Goal: Task Accomplishment & Management: Manage account settings

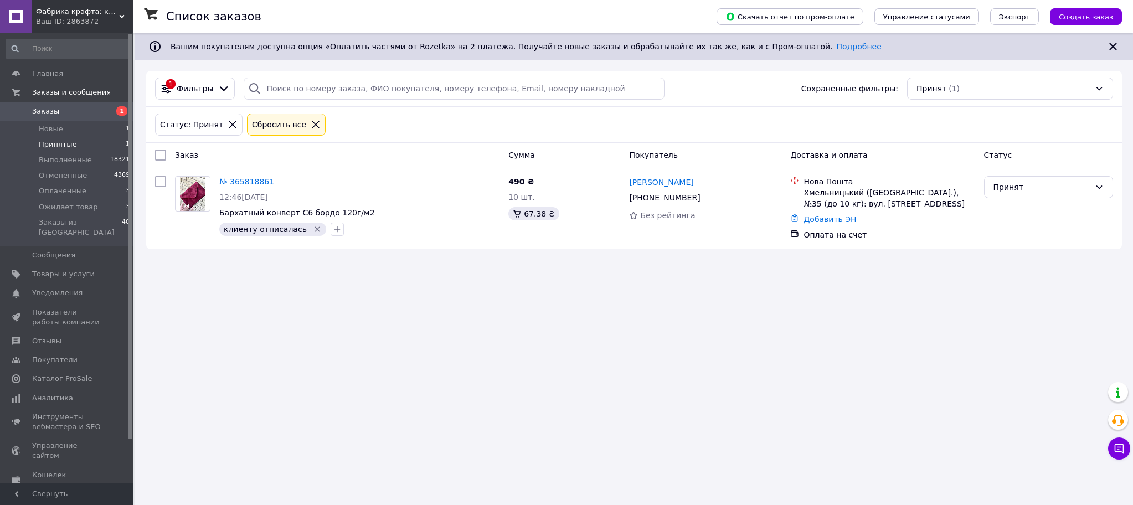
click at [48, 116] on span "Заказы" at bounding box center [45, 111] width 27 height 10
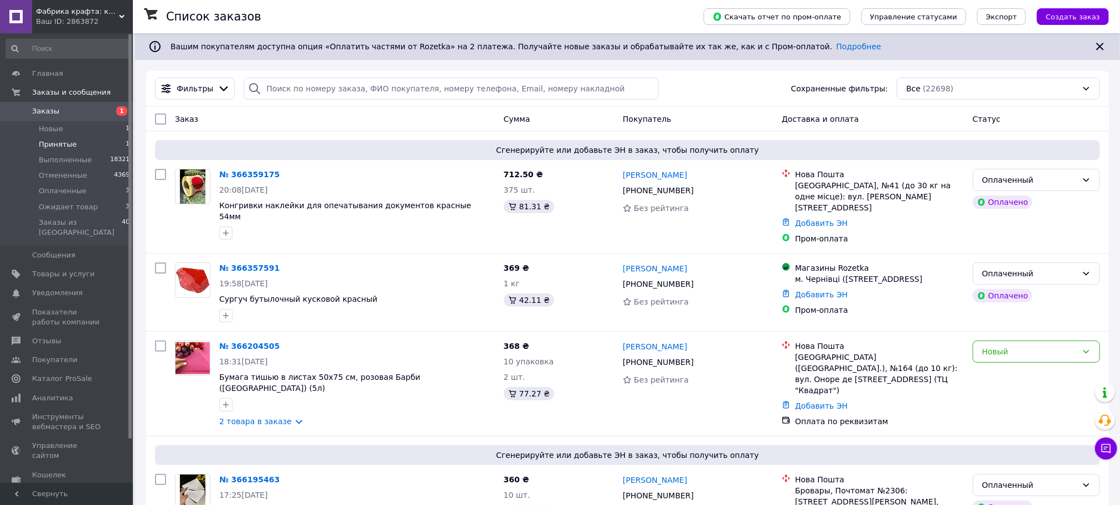
click at [63, 147] on span "Принятые" at bounding box center [58, 145] width 38 height 10
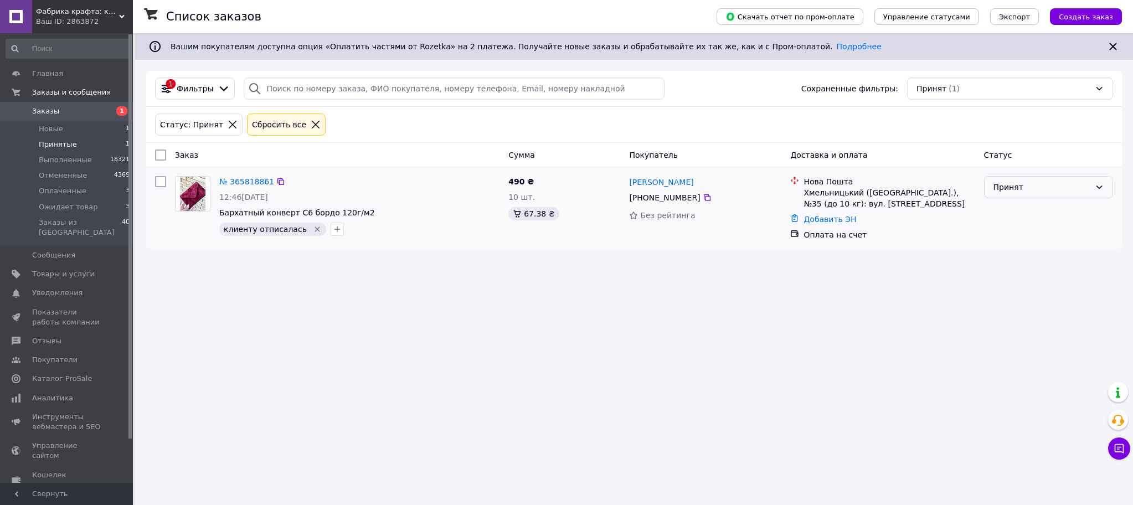
click at [1081, 180] on div "Принят" at bounding box center [1048, 187] width 129 height 22
click at [1034, 235] on li "Отменен" at bounding box center [1049, 233] width 128 height 20
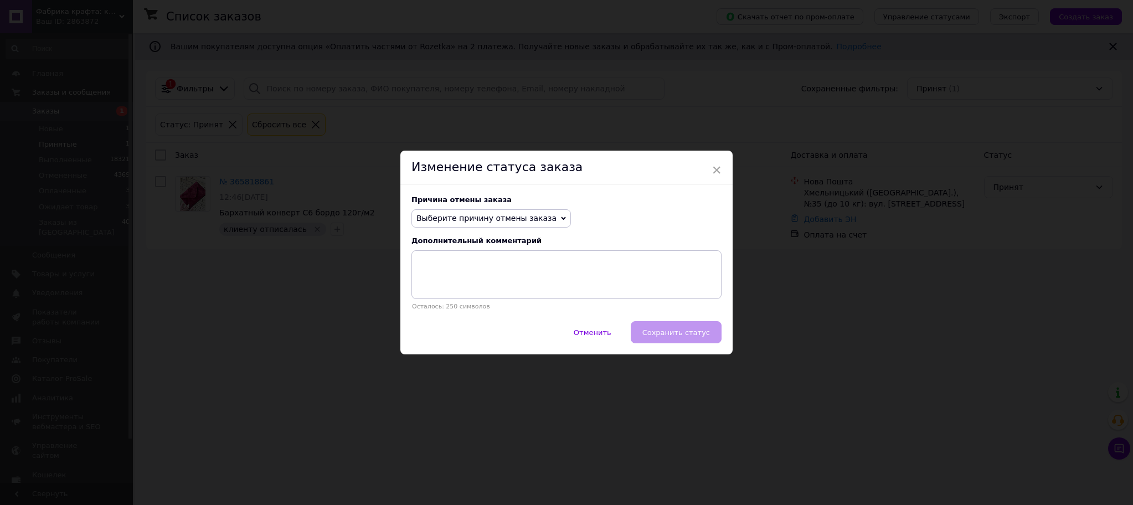
click at [542, 215] on span "Выберите причину отмены заказа" at bounding box center [490, 218] width 159 height 19
click at [468, 269] on li "Оплата не поступила" at bounding box center [491, 272] width 158 height 16
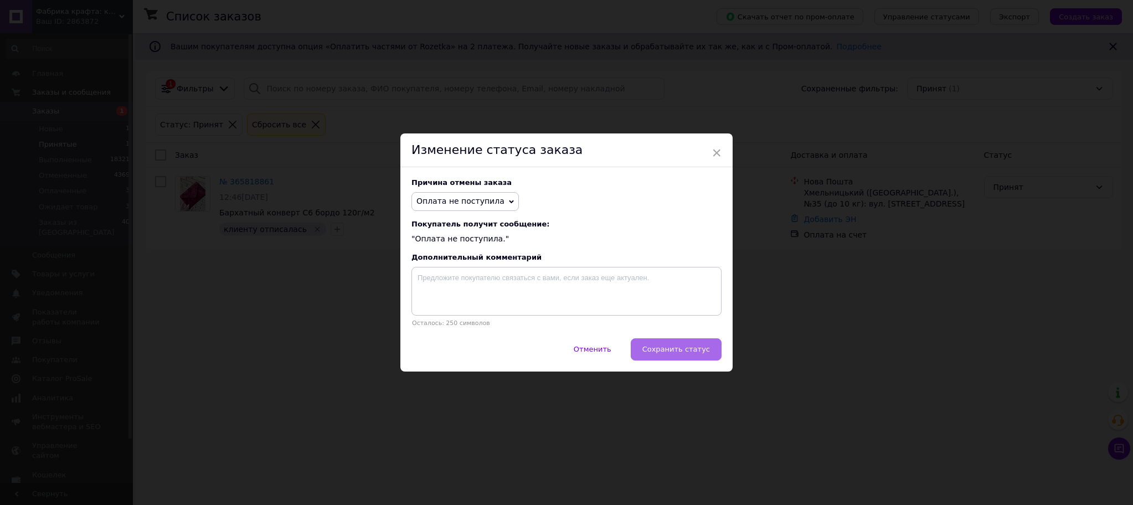
click at [672, 349] on span "Сохранить статус" at bounding box center [676, 349] width 68 height 8
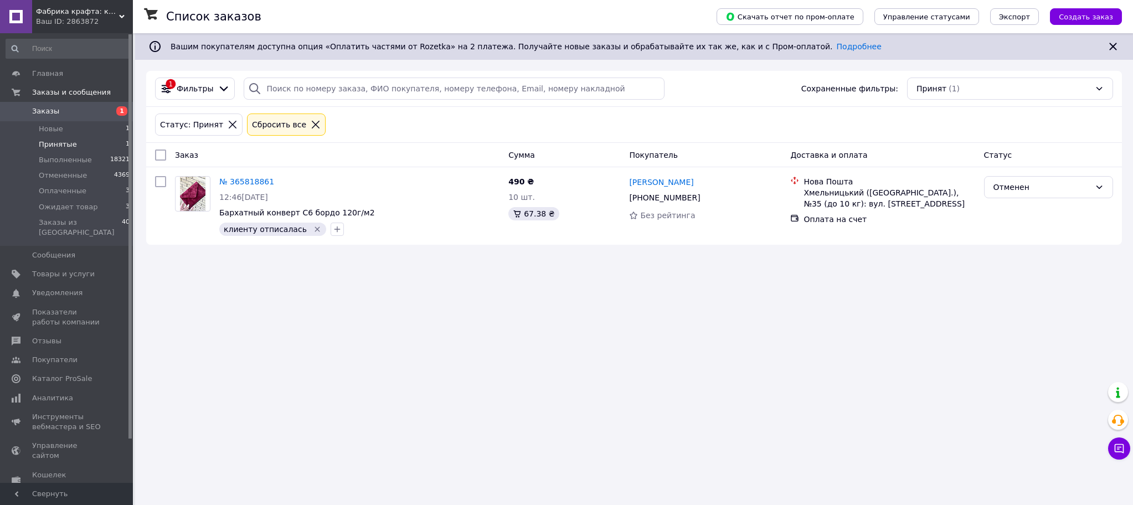
click at [47, 109] on span "Заказы" at bounding box center [45, 111] width 27 height 10
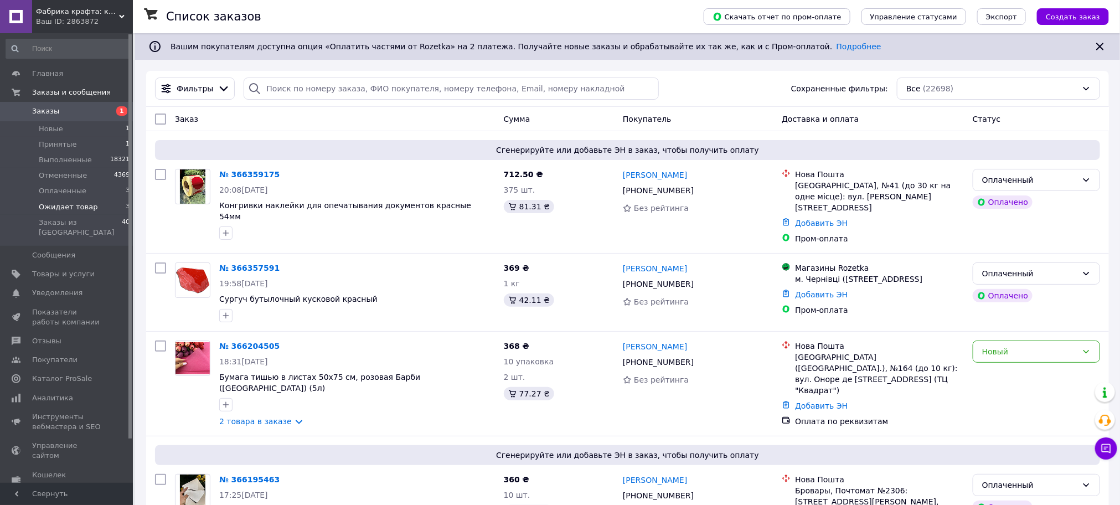
click at [74, 204] on span "Ожидает товар" at bounding box center [68, 207] width 59 height 10
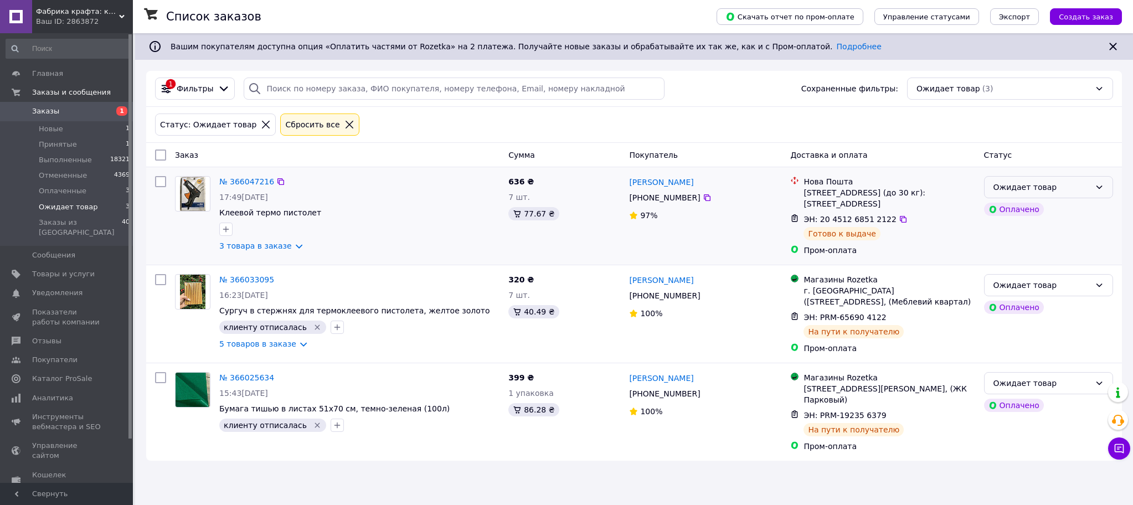
click at [1086, 190] on div "Ожидает товар" at bounding box center [1041, 187] width 97 height 12
click at [1031, 231] on li "Выполнен" at bounding box center [1049, 233] width 128 height 20
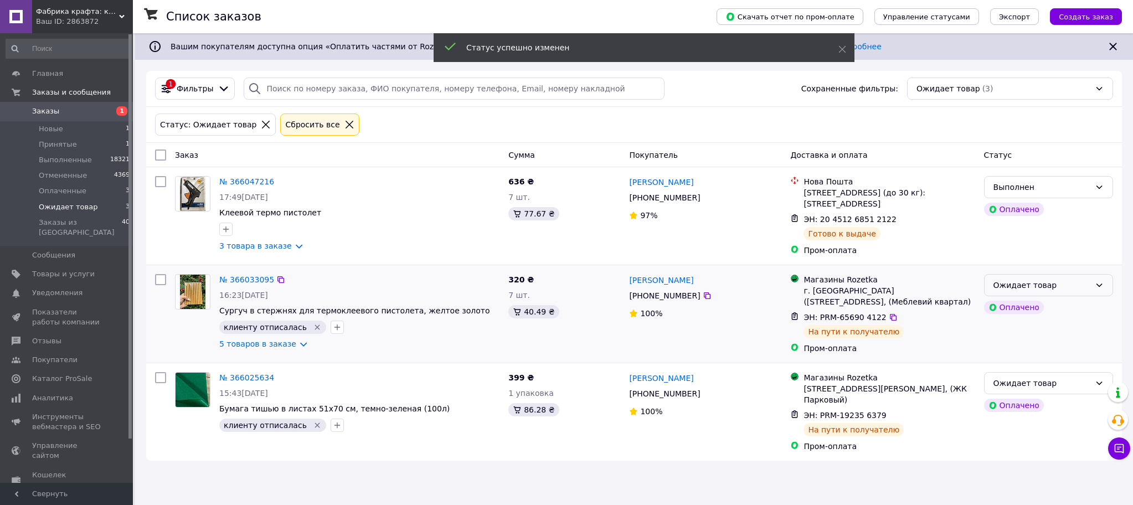
click at [1055, 286] on div "Ожидает товар" at bounding box center [1041, 285] width 97 height 12
click at [1034, 329] on li "Выполнен" at bounding box center [1049, 332] width 128 height 20
click at [1016, 393] on div "Ожидает товар" at bounding box center [1048, 383] width 129 height 22
click at [1022, 427] on li "Выполнен" at bounding box center [1049, 430] width 128 height 20
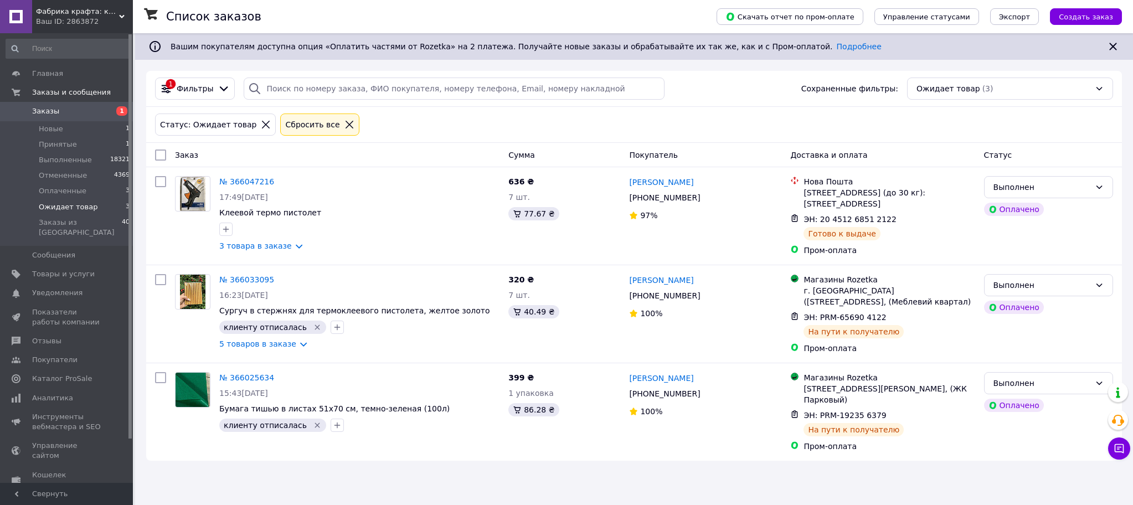
click at [49, 108] on span "Заказы" at bounding box center [45, 111] width 27 height 10
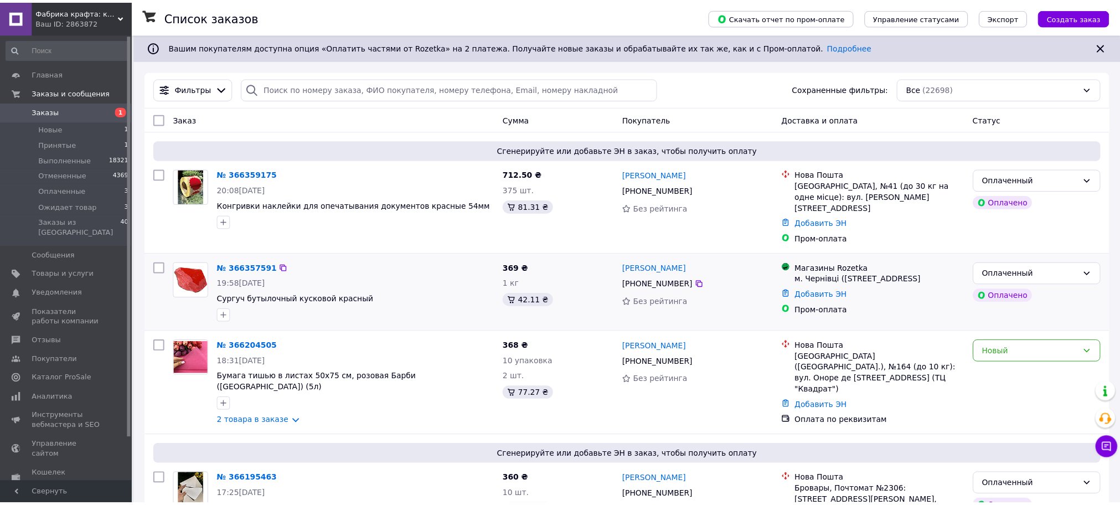
scroll to position [166, 0]
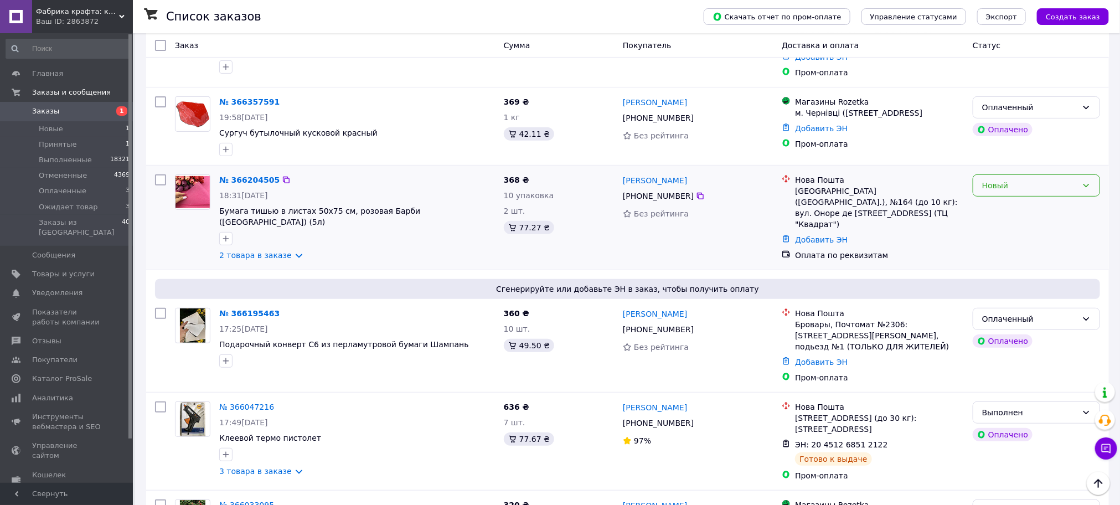
click at [1082, 181] on icon at bounding box center [1086, 185] width 9 height 9
click at [1032, 199] on li "Принят" at bounding box center [1036, 200] width 126 height 20
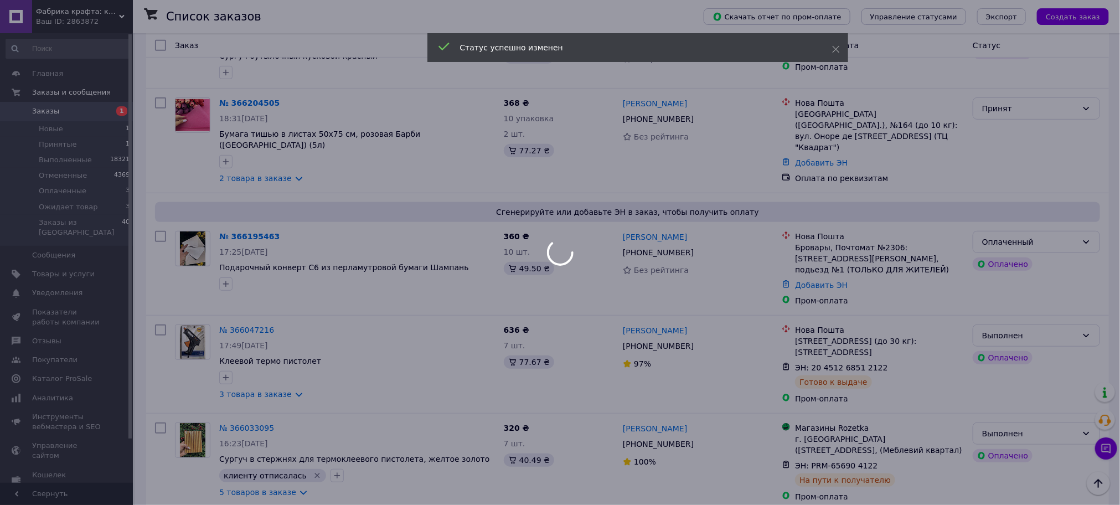
scroll to position [415, 0]
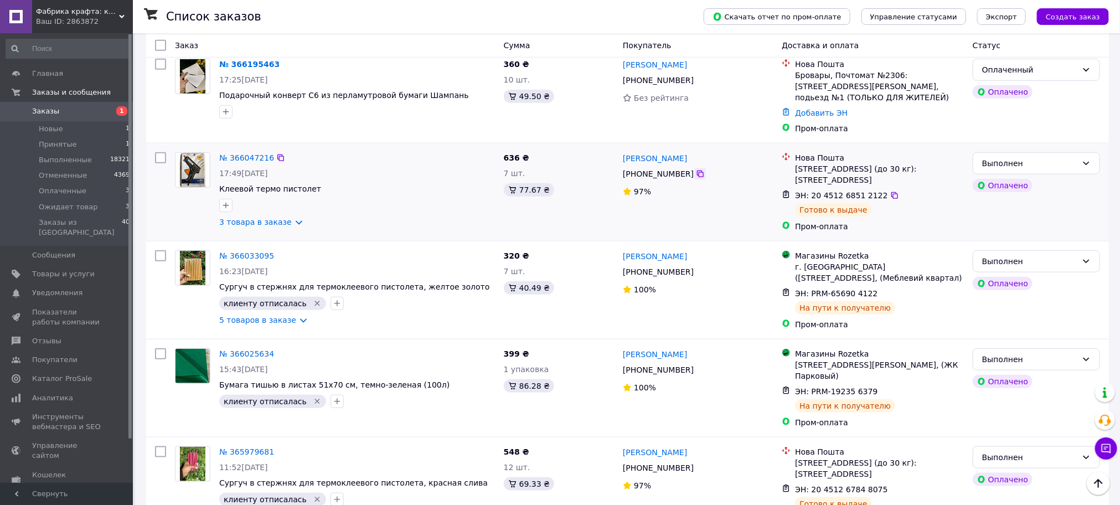
click at [696, 169] on icon at bounding box center [700, 173] width 9 height 9
click at [890, 191] on icon at bounding box center [894, 195] width 9 height 9
click at [146, 292] on div "№ 366033095 16:23[DATE] Сургуч в стержнях для термоклеевого пистолета, желтое з…" at bounding box center [627, 289] width 963 height 97
click at [228, 201] on icon "button" at bounding box center [225, 205] width 9 height 9
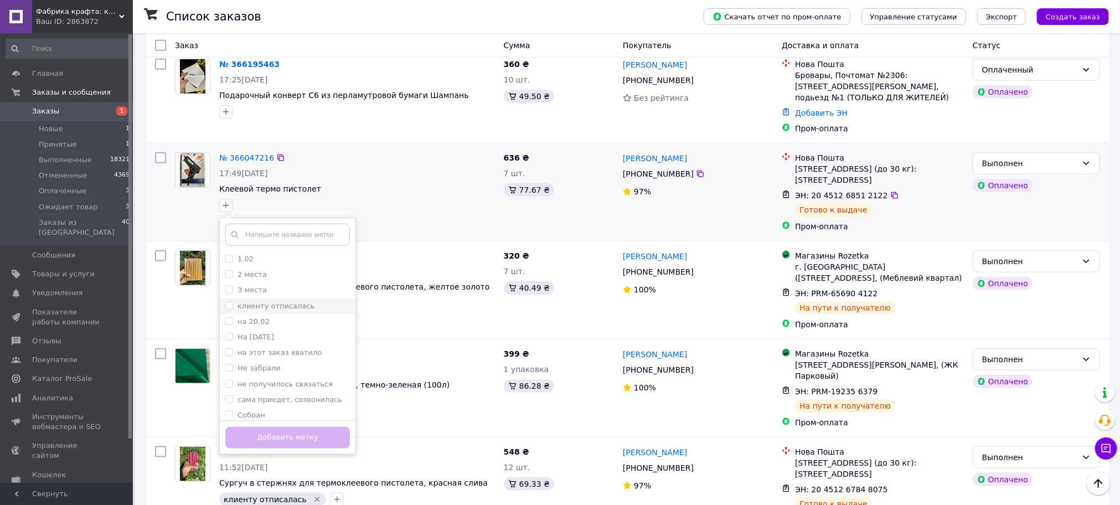
click at [280, 302] on label "клиенту отписалась" at bounding box center [276, 306] width 77 height 8
checkbox input "true"
click at [286, 427] on button "Добавить метку" at bounding box center [287, 438] width 125 height 22
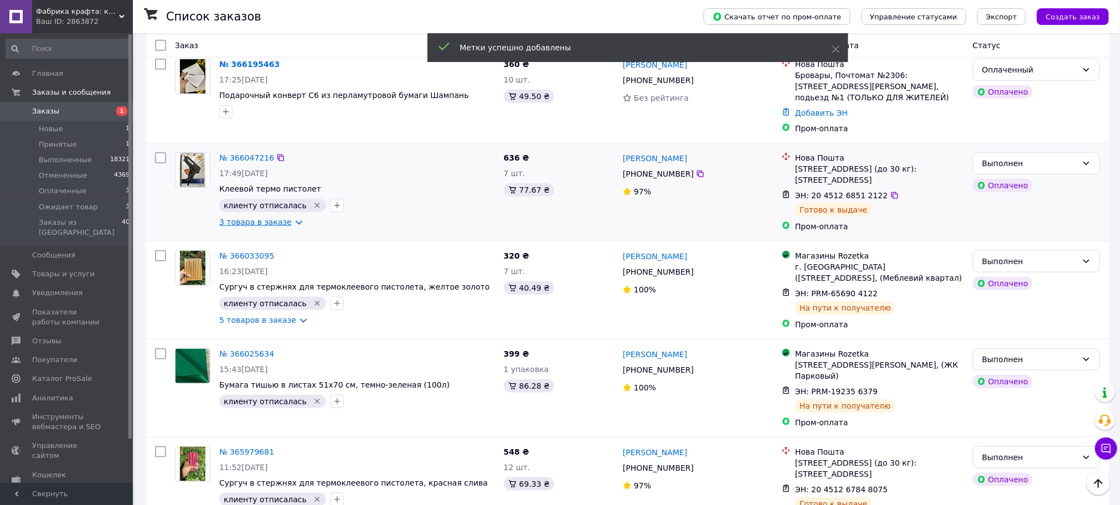
click at [284, 218] on link "3 товара в заказе" at bounding box center [255, 222] width 73 height 9
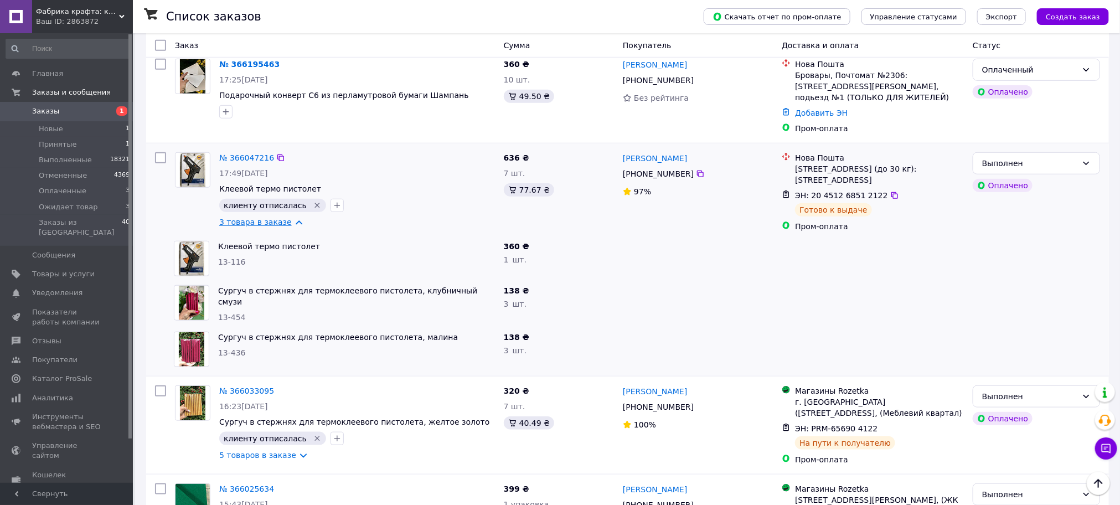
click at [284, 218] on link "3 товара в заказе" at bounding box center [255, 222] width 73 height 9
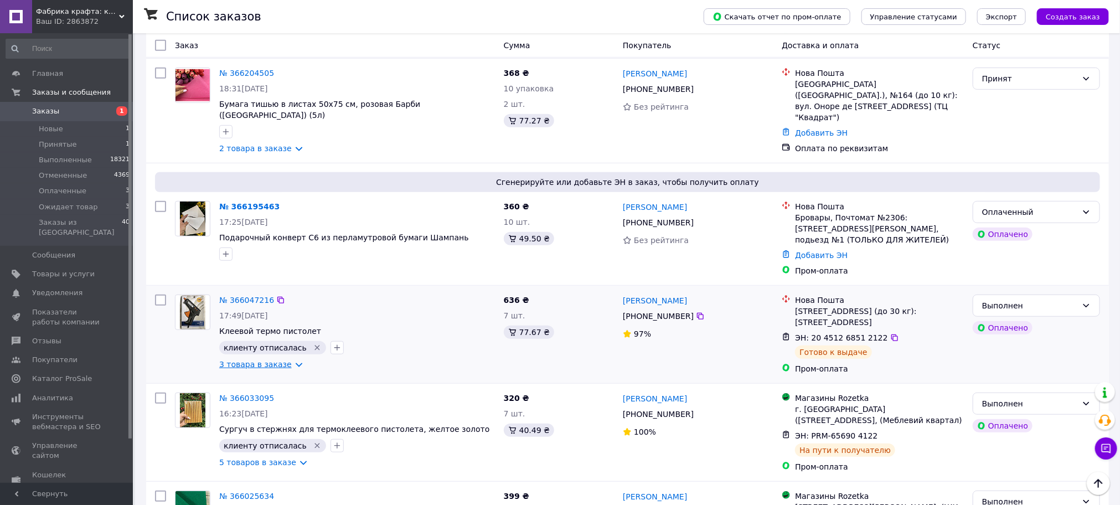
scroll to position [249, 0]
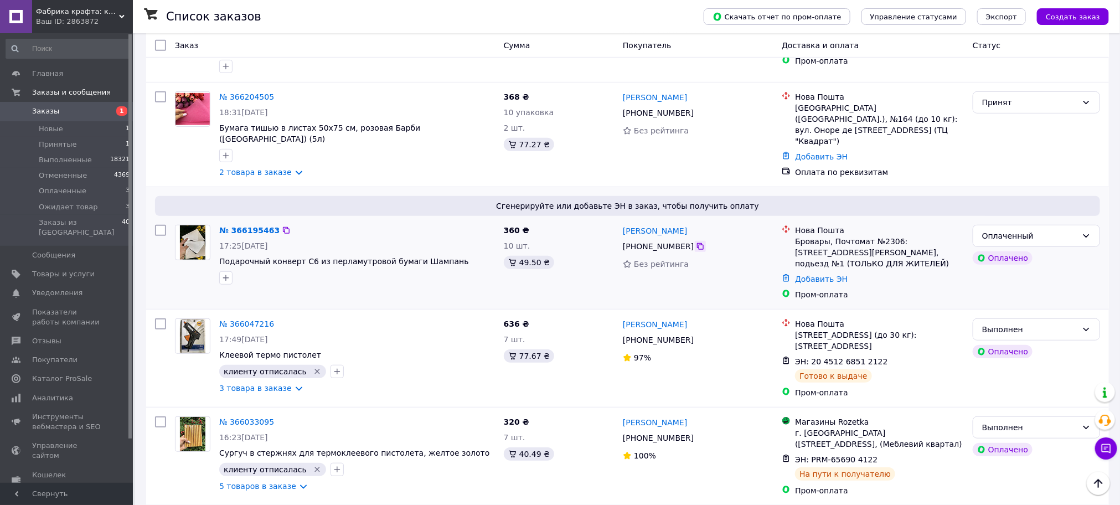
click at [697, 243] on icon at bounding box center [700, 246] width 7 height 7
click at [282, 226] on icon at bounding box center [286, 230] width 9 height 9
click at [226, 275] on icon "button" at bounding box center [226, 278] width 6 height 6
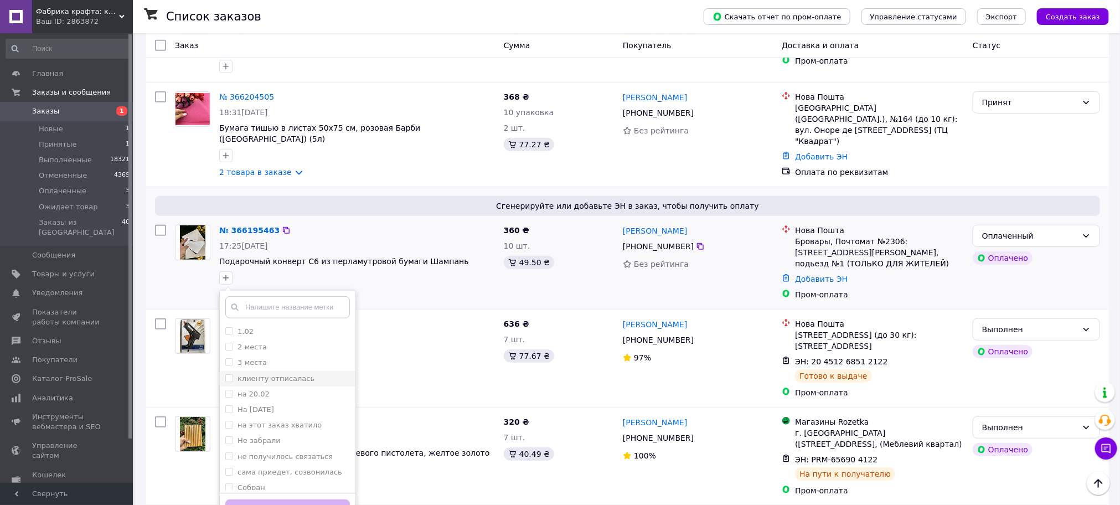
click at [268, 374] on label "клиенту отписалась" at bounding box center [276, 378] width 77 height 8
checkbox input "true"
click at [288, 499] on button "Добавить метку" at bounding box center [287, 510] width 125 height 22
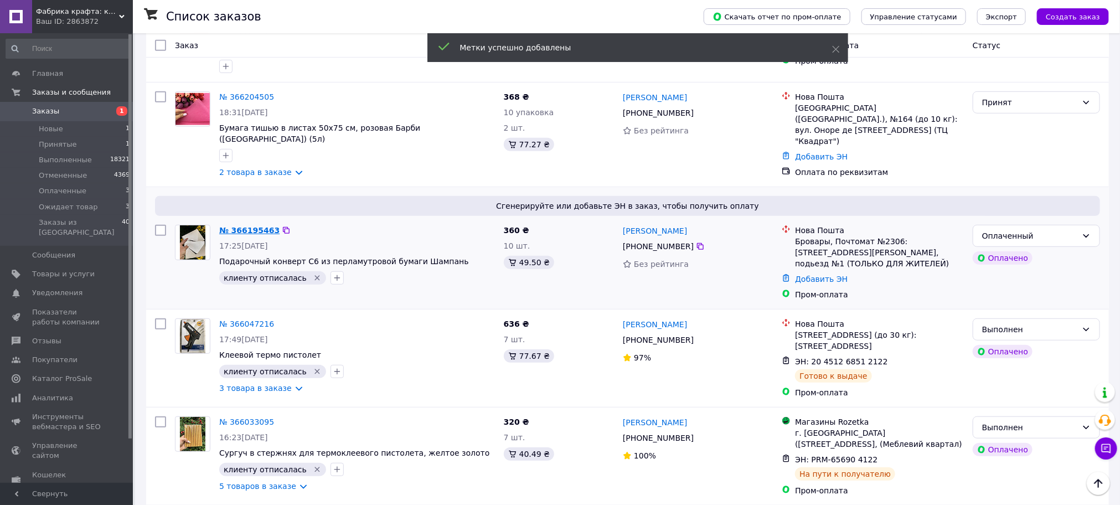
click at [257, 226] on link "№ 366195463" at bounding box center [249, 230] width 60 height 9
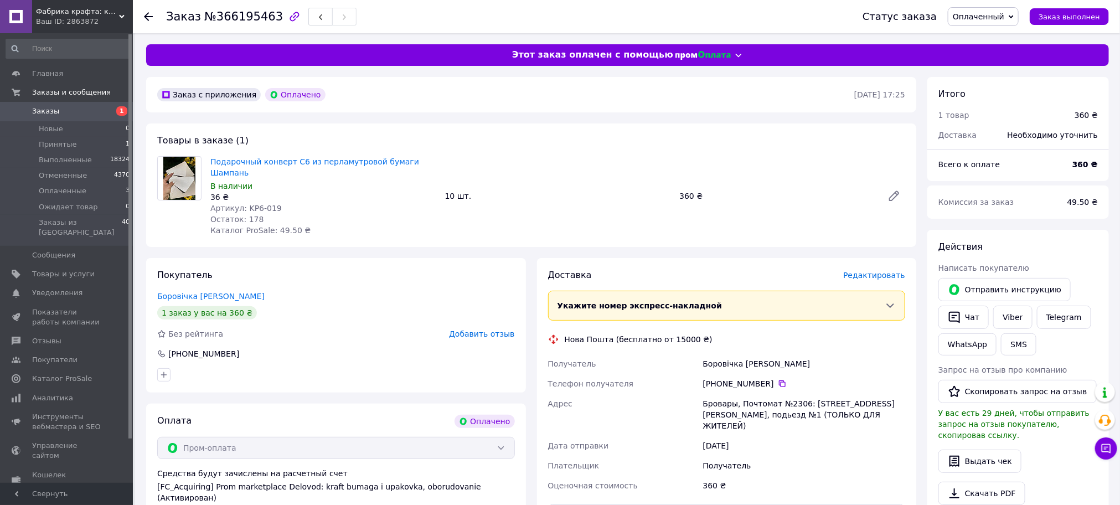
click at [885, 271] on span "Редактировать" at bounding box center [874, 275] width 62 height 9
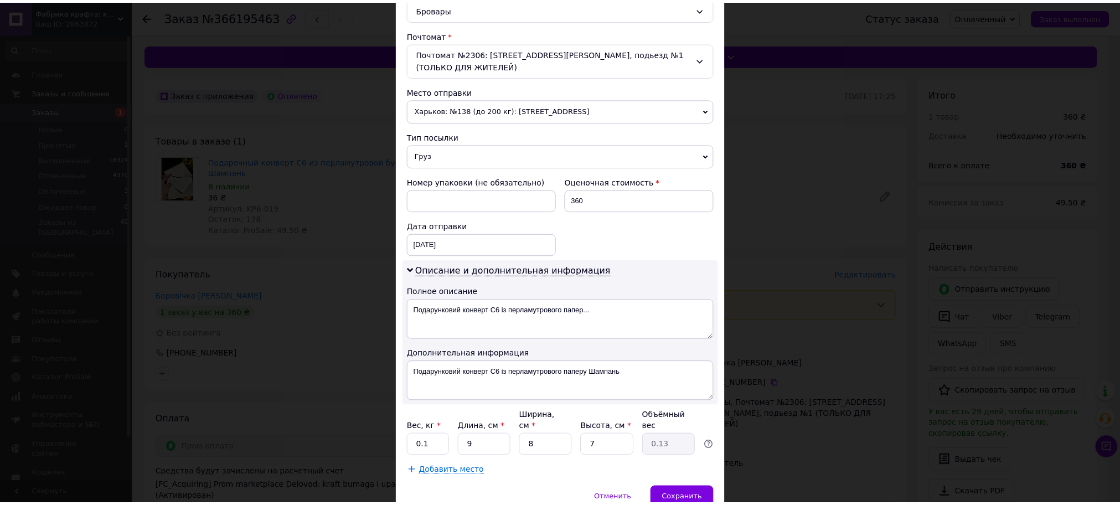
scroll to position [363, 0]
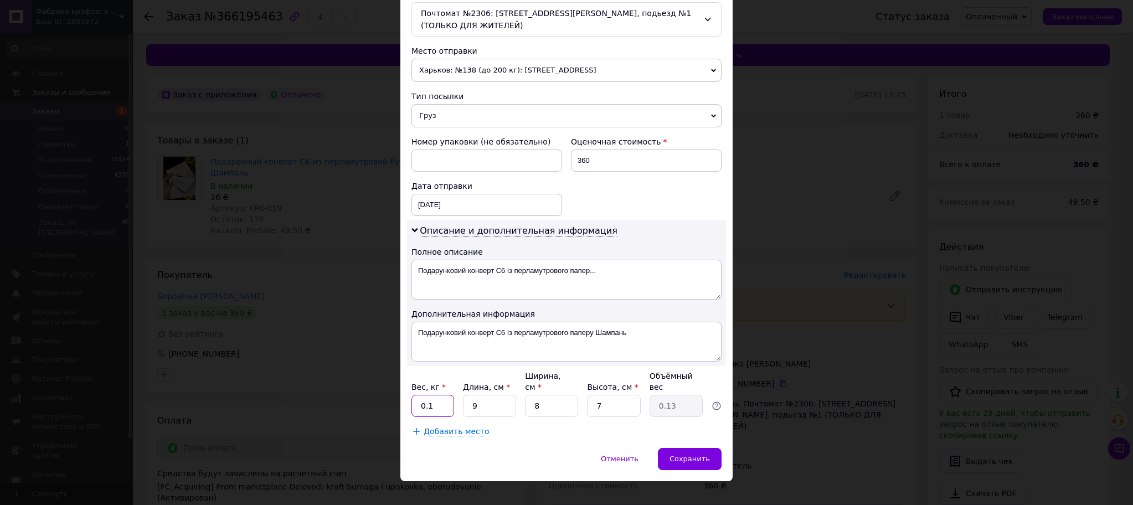
drag, startPoint x: 446, startPoint y: 386, endPoint x: 407, endPoint y: 388, distance: 38.8
click at [407, 388] on div "Способ доставки Нова Пошта (бесплатно от 15000 ₴) Плательщик Получатель Отправи…" at bounding box center [566, 79] width 332 height 738
type input "1"
type input "0.1"
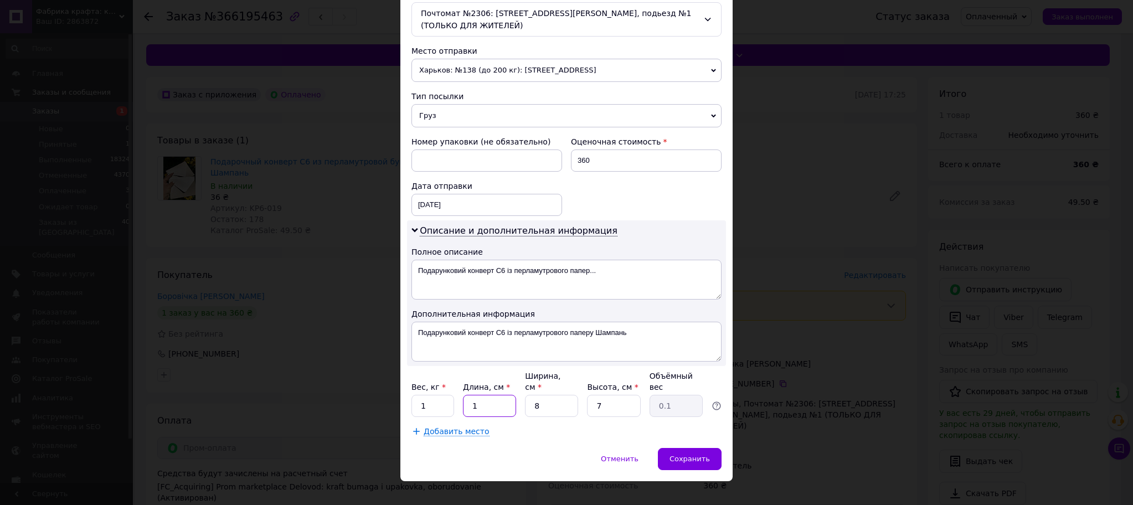
type input "12"
type input "0.17"
type input "12"
type input "1"
type input "0.1"
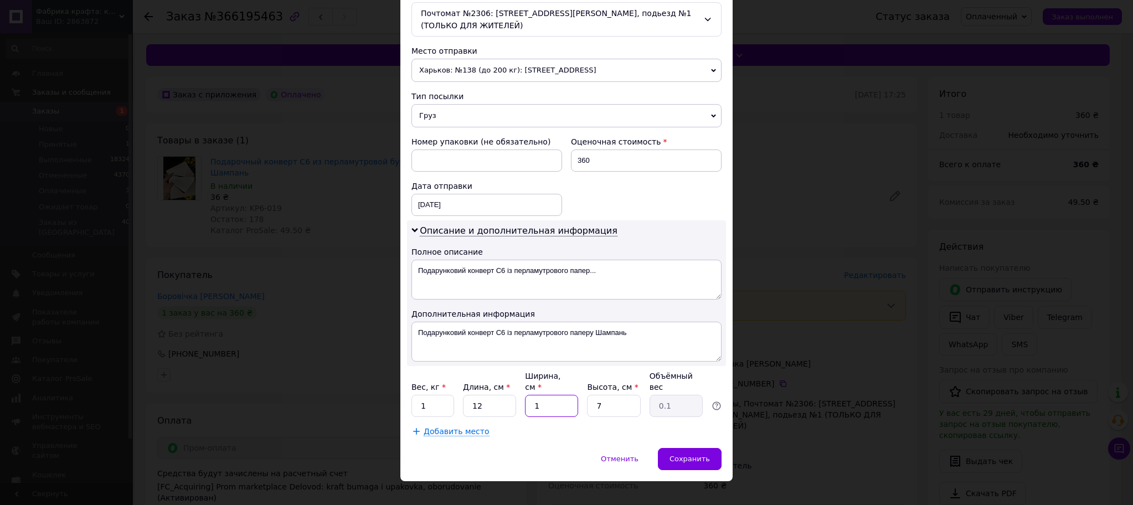
type input "15"
type input "0.32"
type input "15"
type input "5"
type input "0.23"
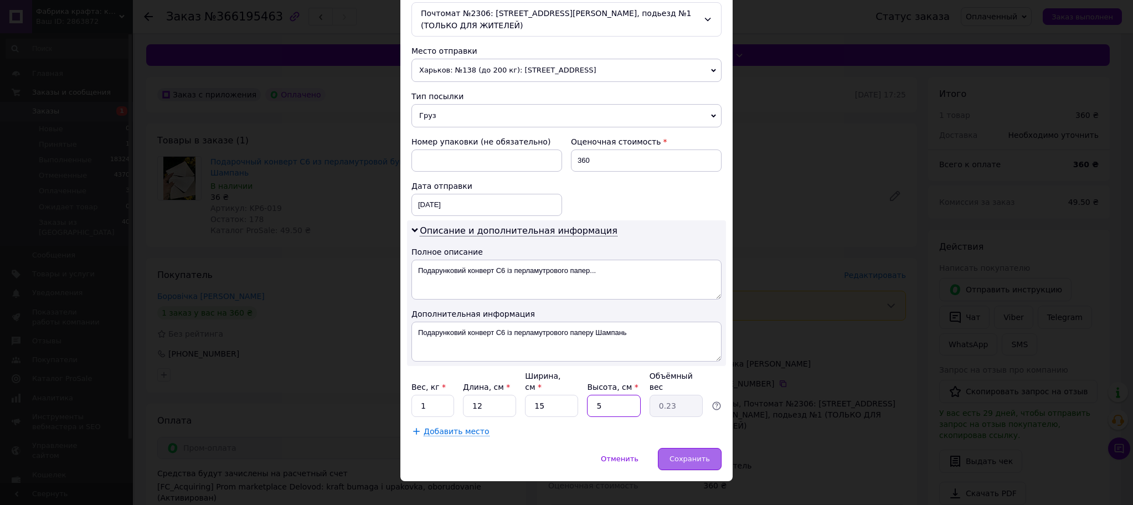
type input "5"
click at [697, 455] on span "Сохранить" at bounding box center [689, 459] width 40 height 8
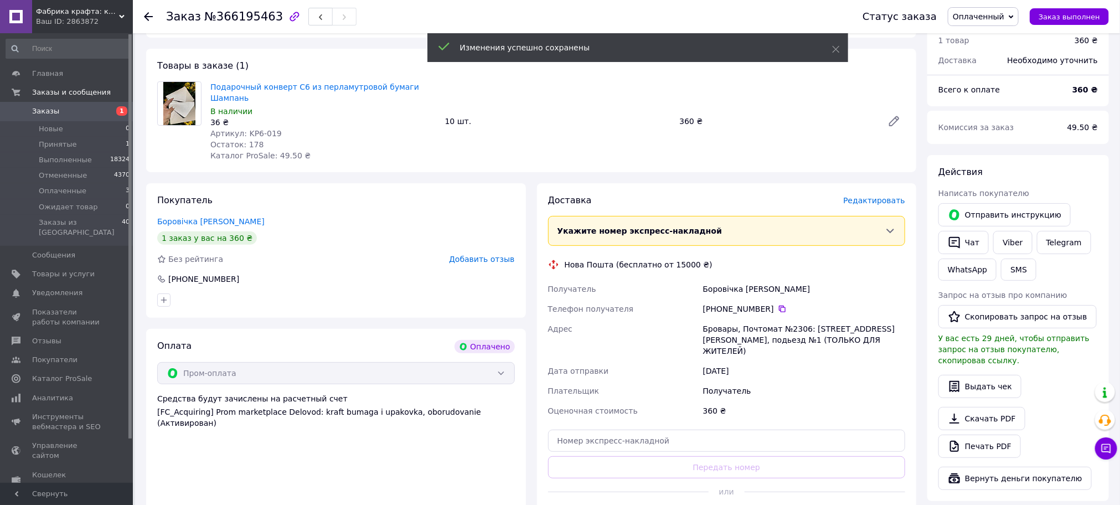
scroll to position [166, 0]
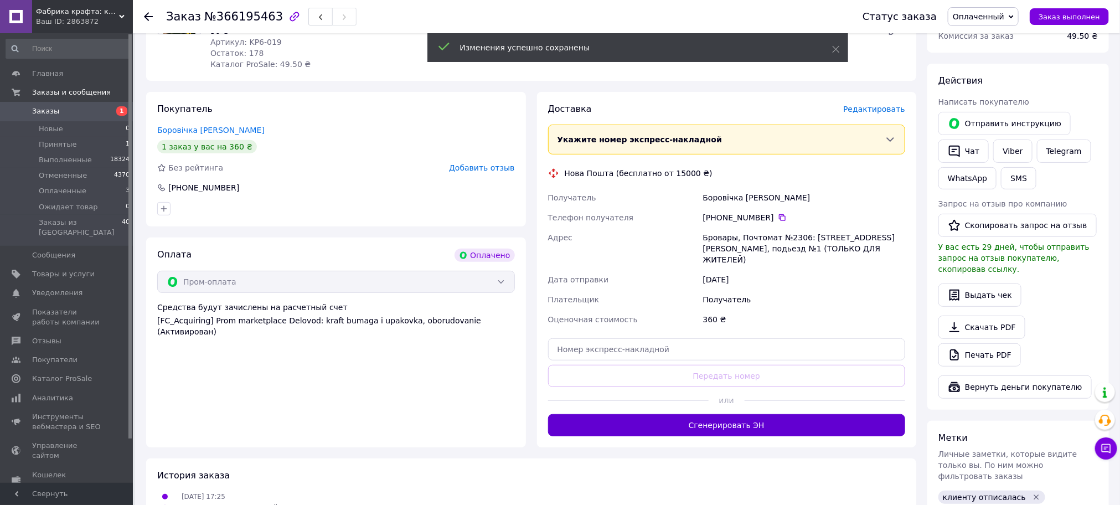
click at [741, 414] on button "Сгенерировать ЭН" at bounding box center [727, 425] width 358 height 22
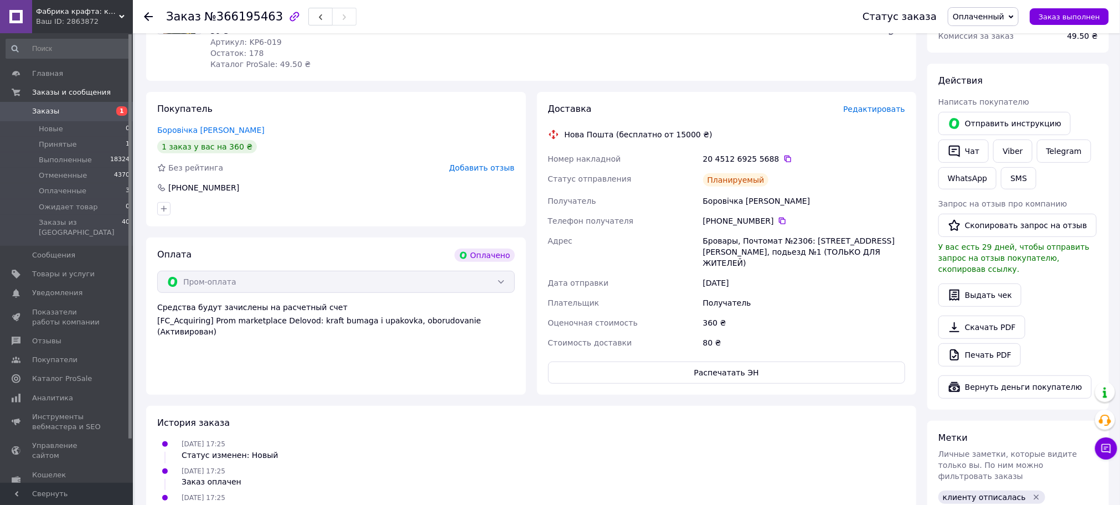
click at [52, 106] on span "Заказы" at bounding box center [45, 111] width 27 height 10
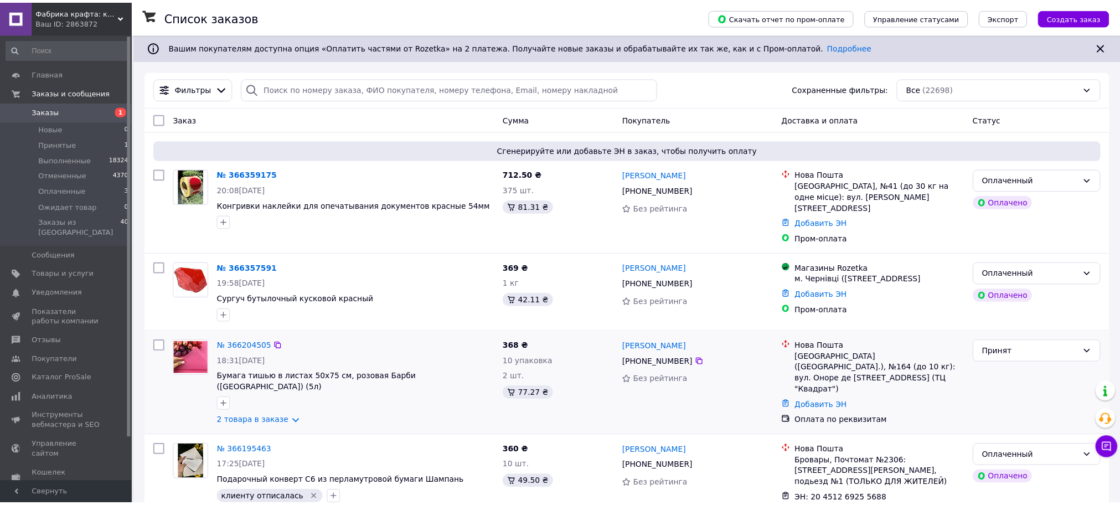
scroll to position [166, 0]
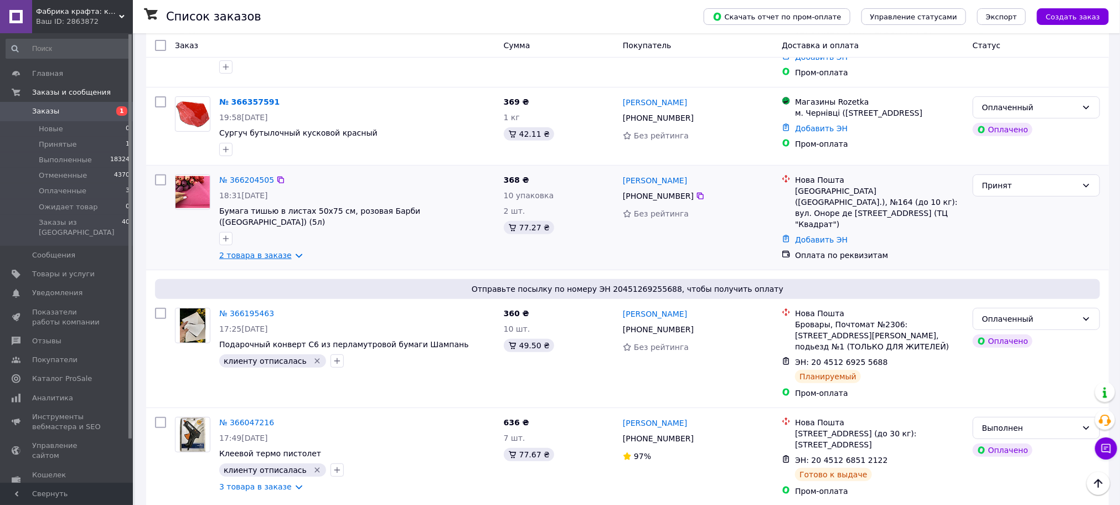
click at [289, 251] on link "2 товара в заказе" at bounding box center [255, 255] width 73 height 9
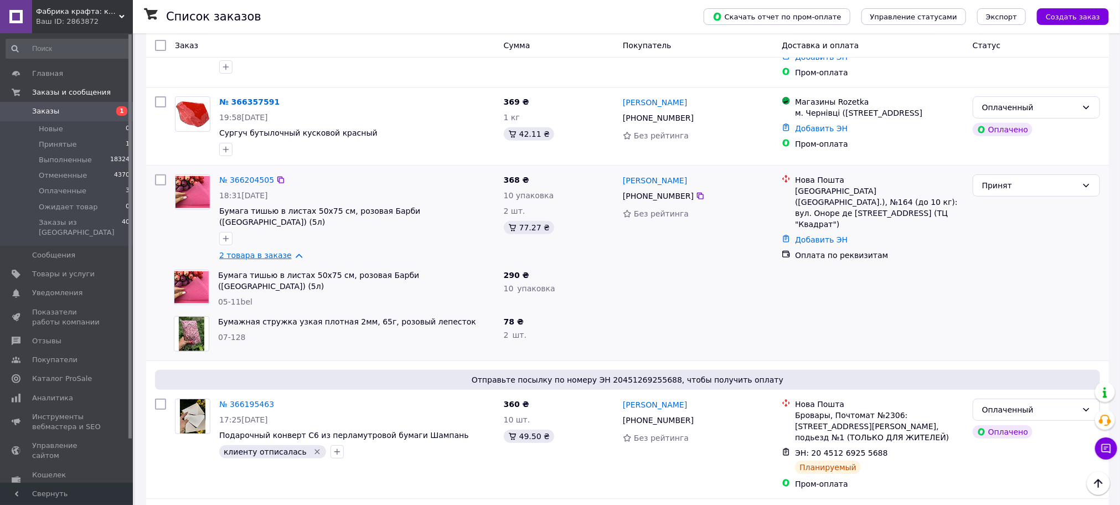
click at [289, 251] on link "2 товара в заказе" at bounding box center [255, 255] width 73 height 9
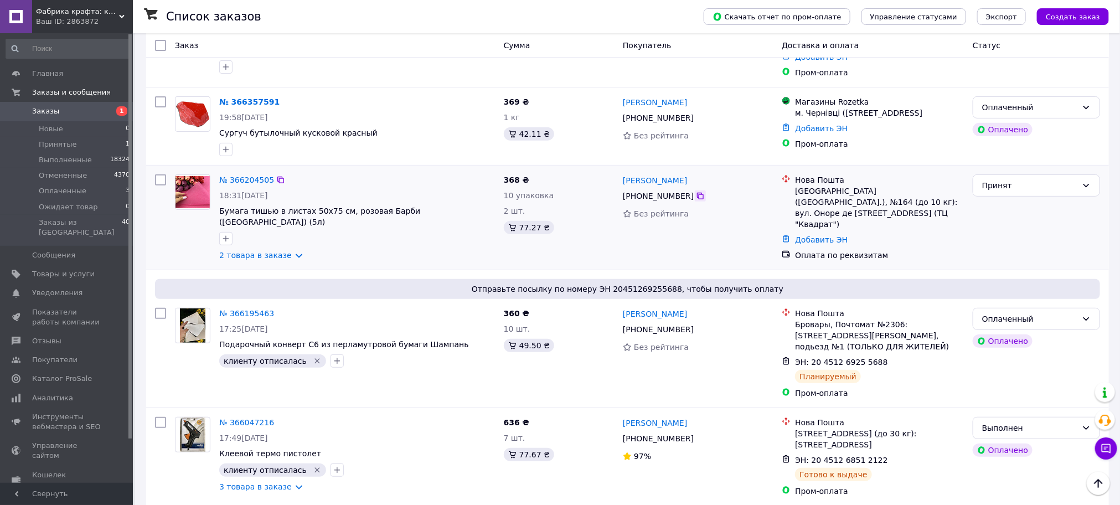
click at [695, 190] on div at bounding box center [700, 195] width 11 height 11
click at [696, 192] on icon at bounding box center [700, 196] width 9 height 9
click at [276, 176] on icon at bounding box center [280, 180] width 9 height 9
click at [166, 246] on div "№ 366204505 18:31[DATE] Бумага тишью в листах 50х75 см, розовая Барби ([GEOGRAP…" at bounding box center [627, 218] width 963 height 104
click at [168, 246] on div "№ 366204505 18:31[DATE] Бумага тишью в листах 50х75 см, розовая Барби ([GEOGRAP…" at bounding box center [627, 218] width 963 height 104
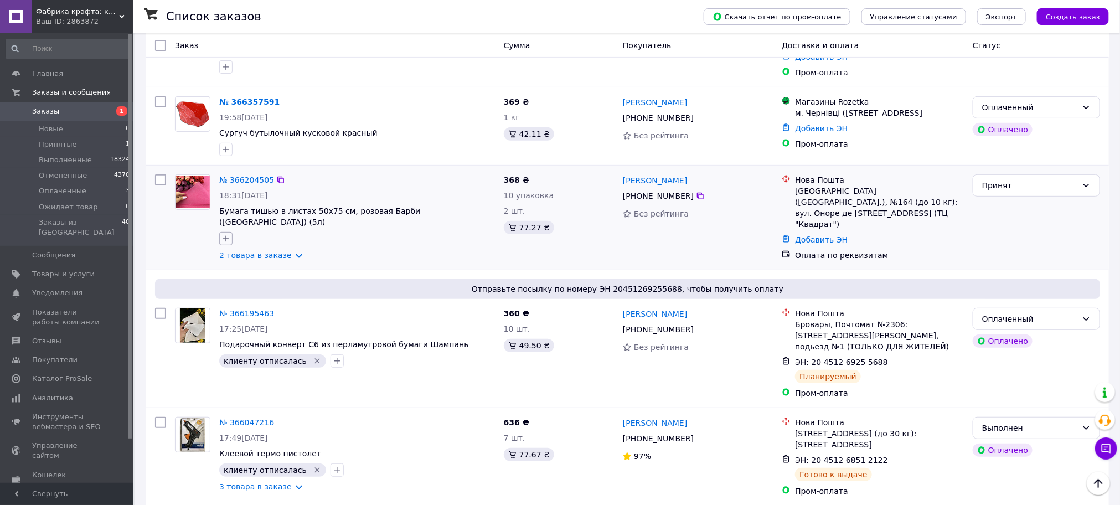
click at [231, 230] on div at bounding box center [226, 239] width 18 height 18
click at [226, 234] on icon "button" at bounding box center [225, 238] width 9 height 9
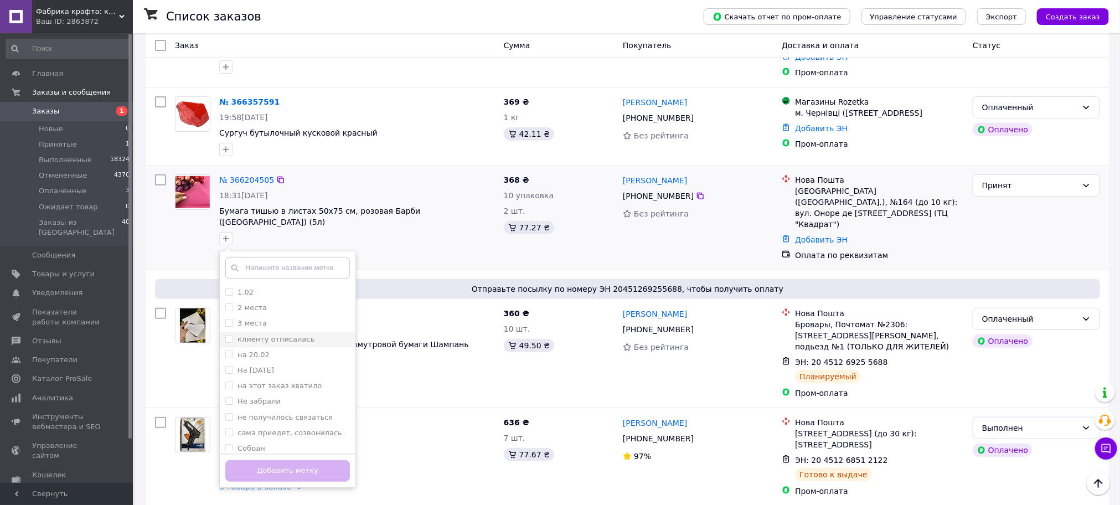
click at [254, 335] on label "клиенту отписалась" at bounding box center [276, 339] width 77 height 8
checkbox input "true"
click at [286, 460] on button "Добавить метку" at bounding box center [287, 471] width 125 height 22
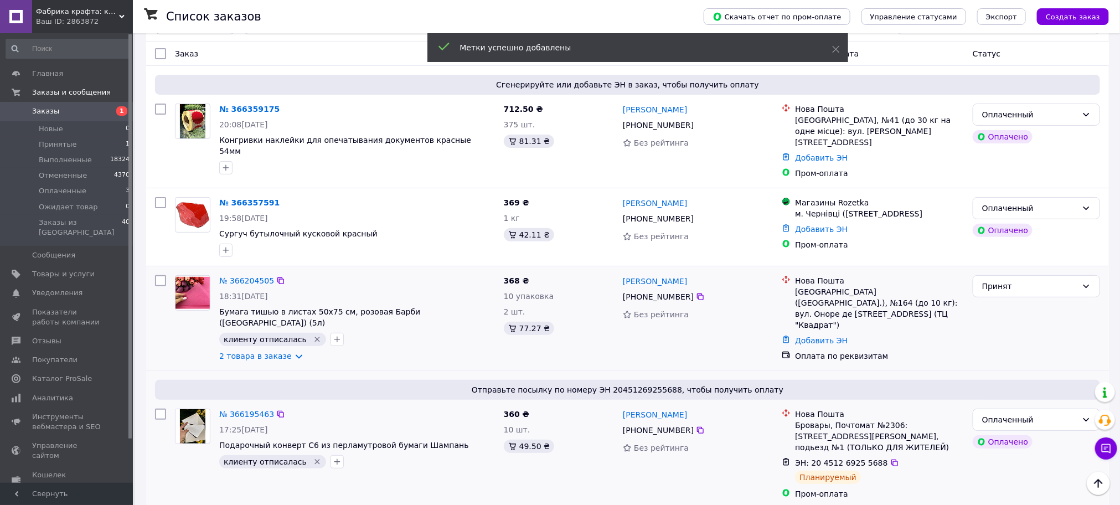
scroll to position [0, 0]
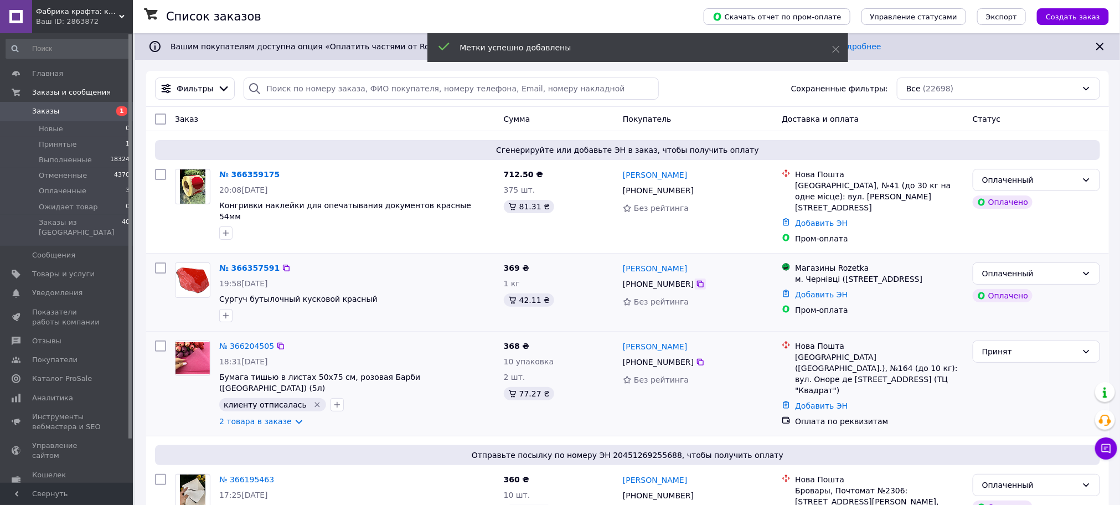
click at [696, 280] on icon at bounding box center [700, 284] width 9 height 9
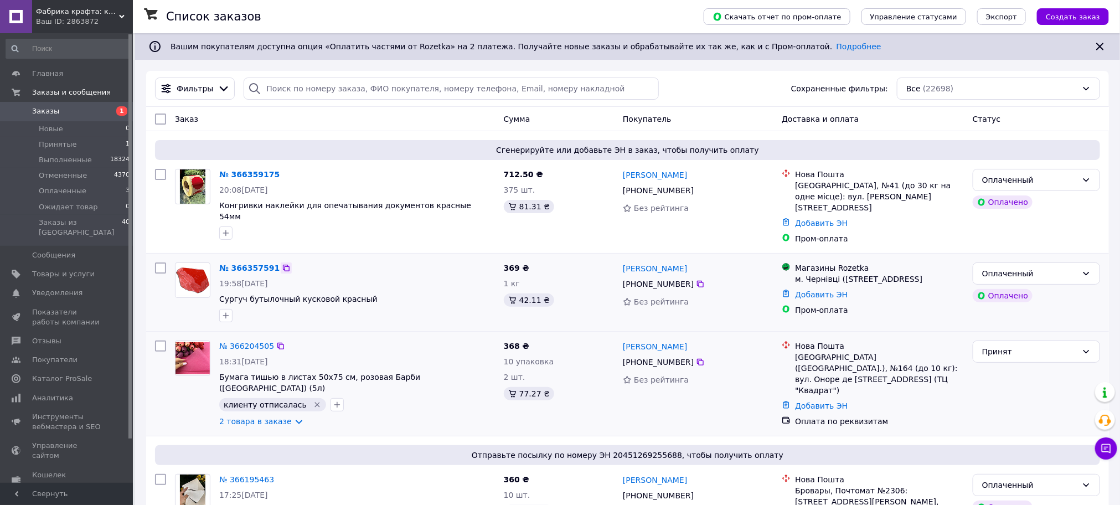
click at [282, 264] on icon at bounding box center [286, 268] width 9 height 9
click at [1024, 436] on div "Отправьте посылку по номеру ЭН 20451269255688, чтобы получить оплату № 36619546…" at bounding box center [627, 504] width 963 height 137
click at [226, 311] on icon "button" at bounding box center [225, 315] width 9 height 9
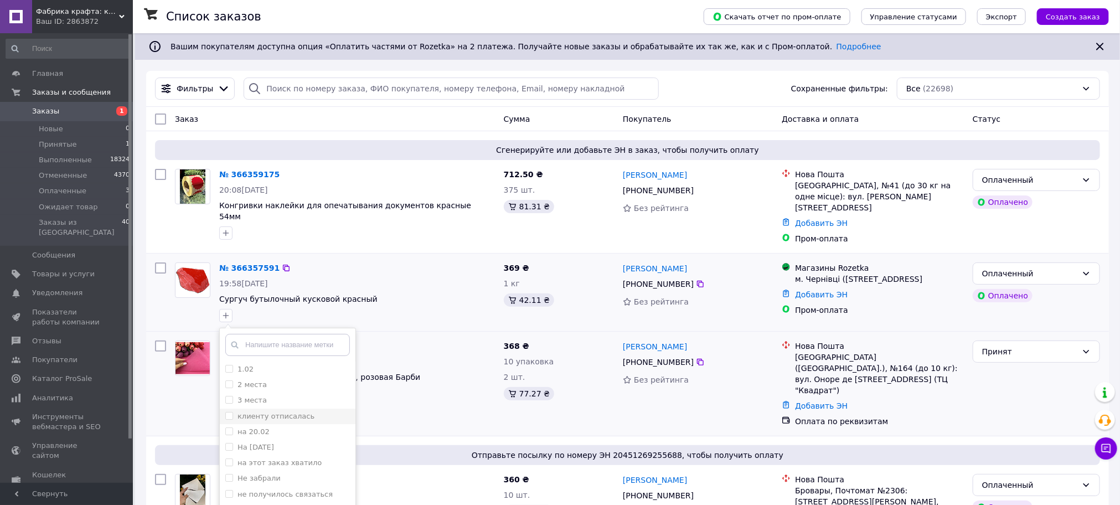
click at [264, 412] on label "клиенту отписалась" at bounding box center [276, 416] width 77 height 8
checkbox input "true"
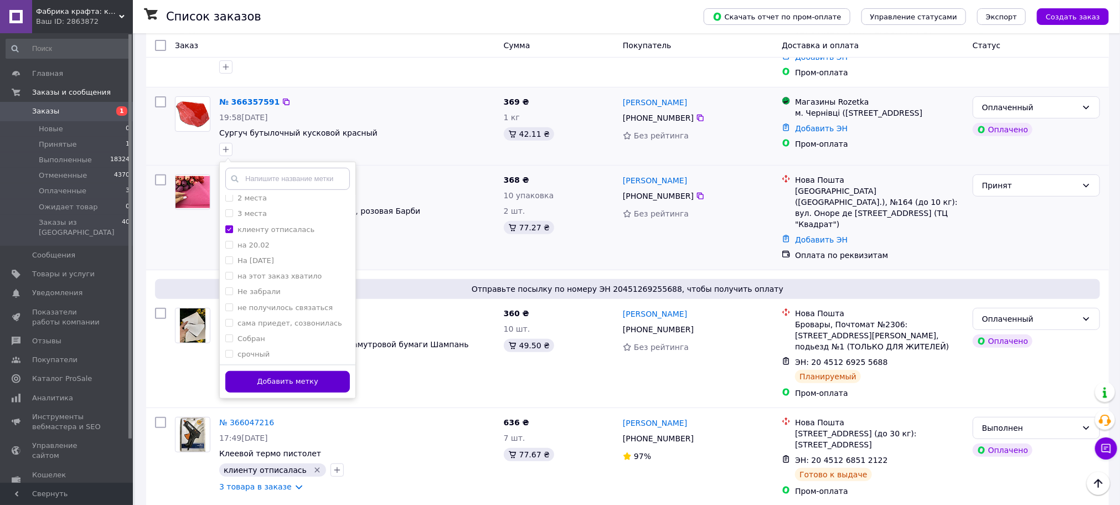
click at [306, 379] on button "Добавить метку" at bounding box center [287, 382] width 125 height 22
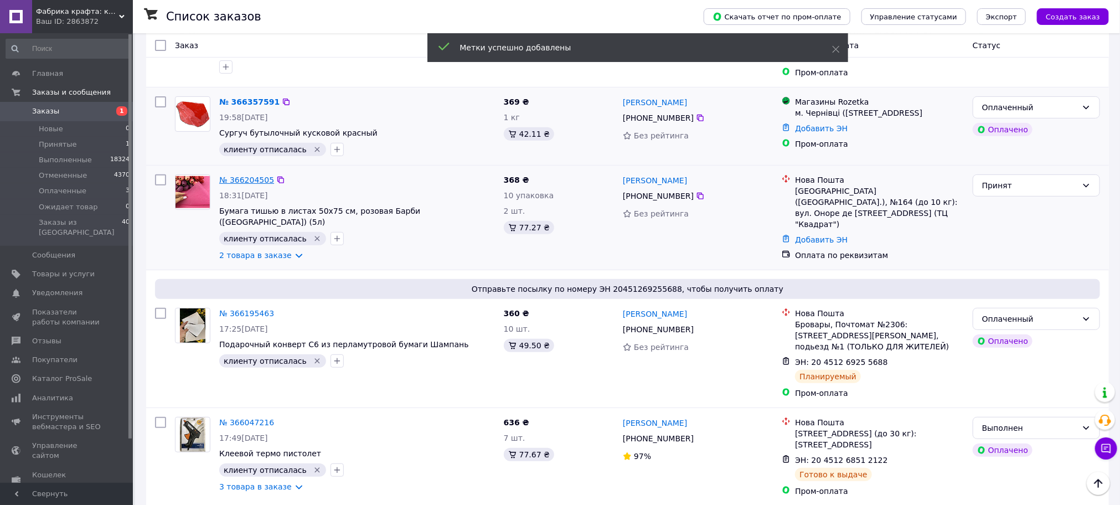
drag, startPoint x: 248, startPoint y: 201, endPoint x: 233, endPoint y: 167, distance: 37.7
click at [233, 176] on link "№ 366204505" at bounding box center [246, 180] width 55 height 9
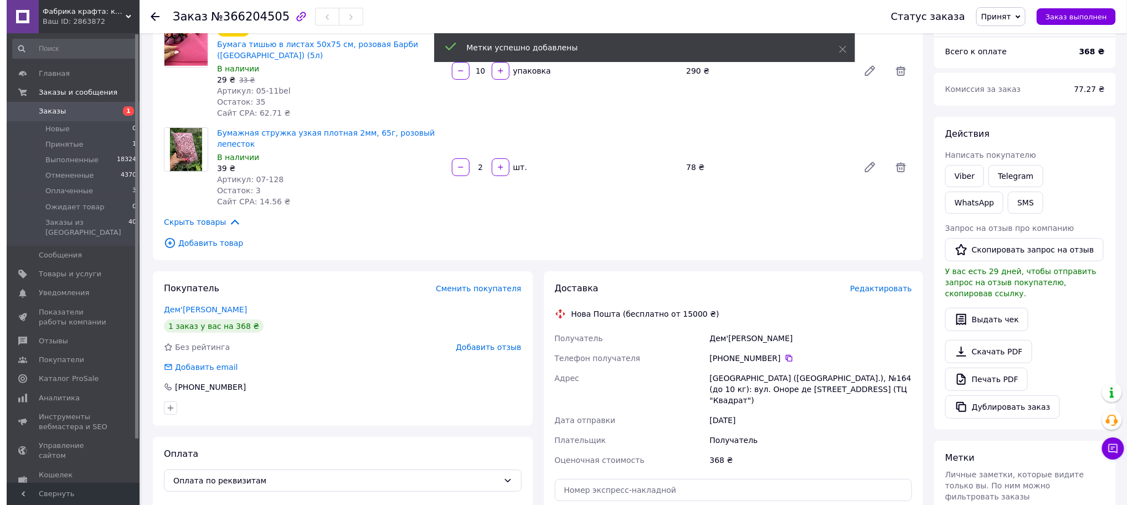
scroll to position [166, 0]
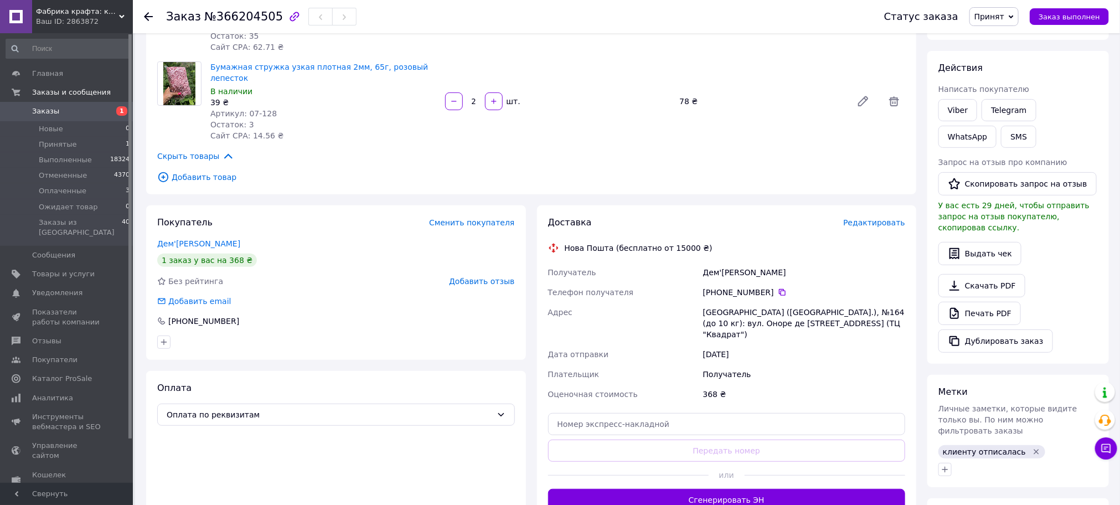
click at [866, 218] on span "Редактировать" at bounding box center [874, 222] width 62 height 9
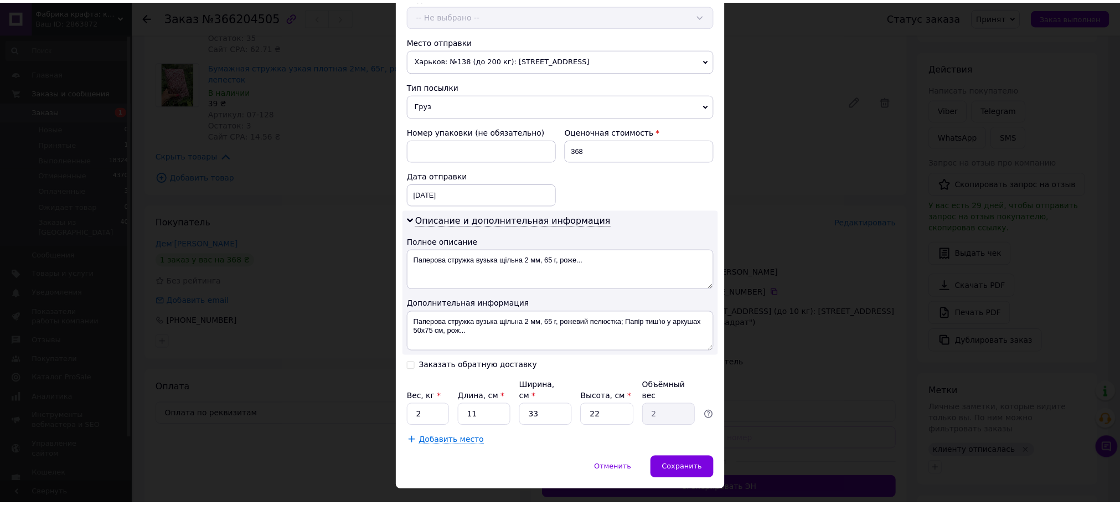
scroll to position [383, 0]
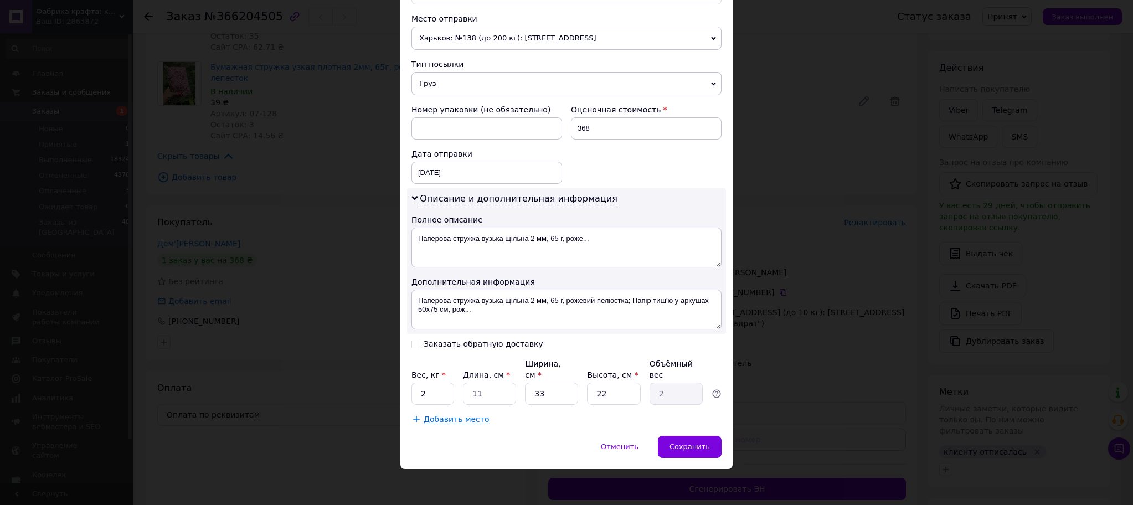
click at [327, 287] on div "× Редактирование доставки Способ доставки Нова Пошта (бесплатно от 15000 ₴) Пла…" at bounding box center [566, 252] width 1133 height 505
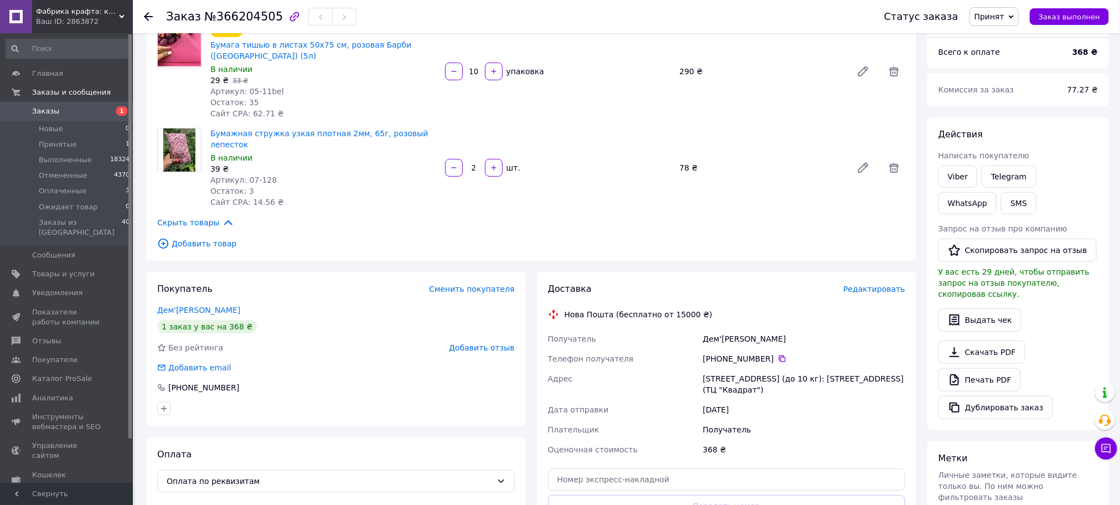
scroll to position [299, 0]
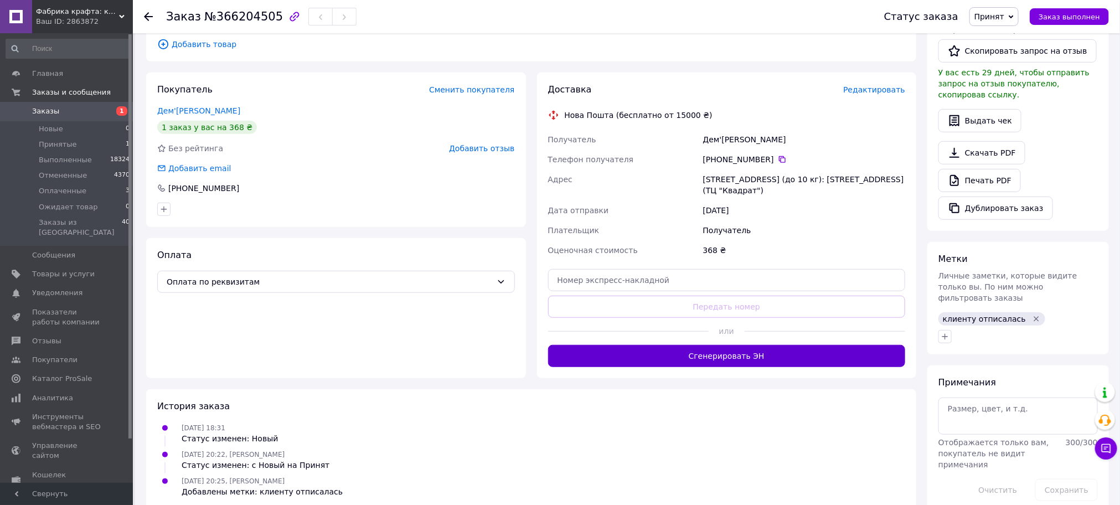
click at [756, 345] on button "Сгенерировать ЭН" at bounding box center [727, 356] width 358 height 22
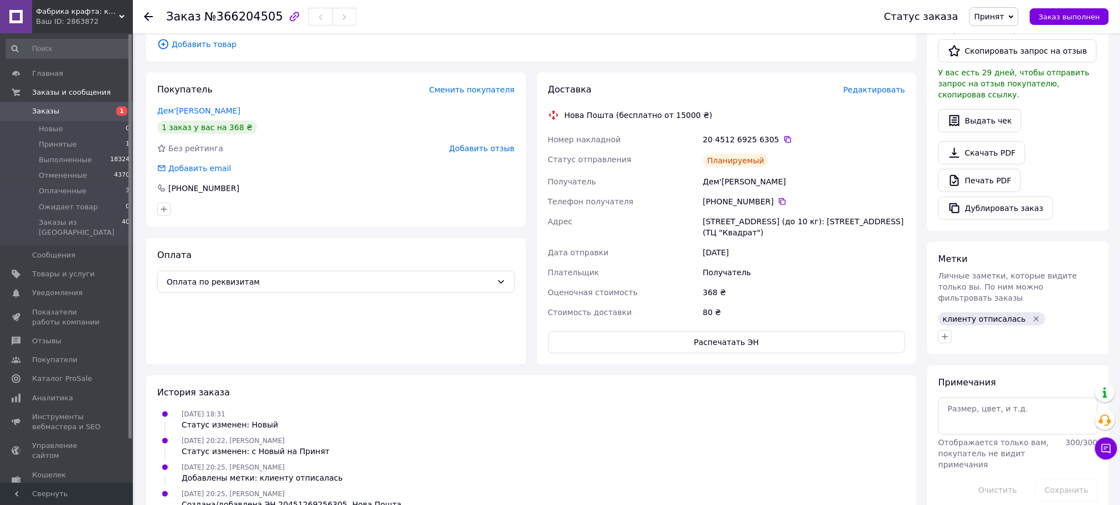
click at [47, 109] on span "Заказы" at bounding box center [45, 111] width 27 height 10
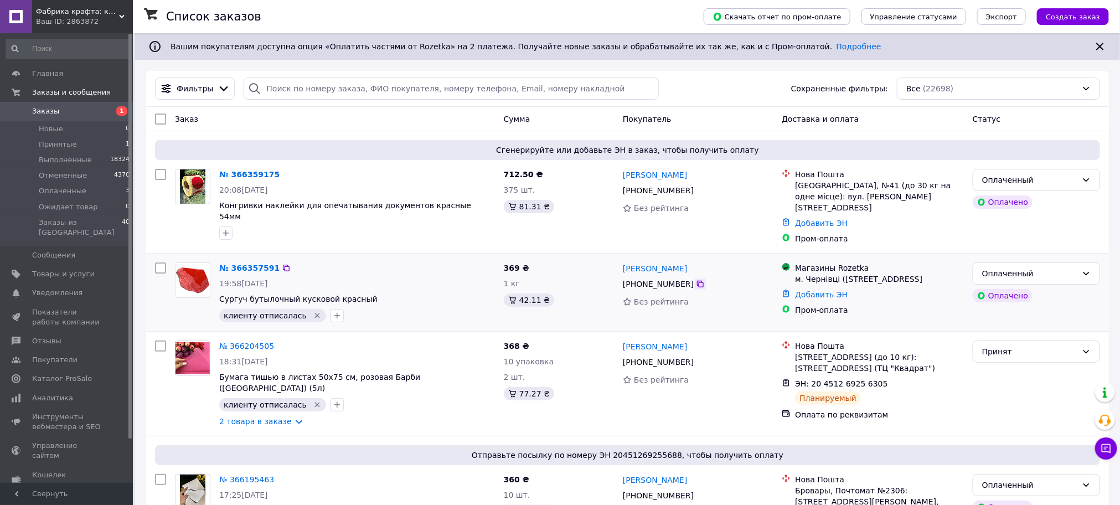
click at [697, 281] on icon at bounding box center [700, 284] width 7 height 7
click at [146, 313] on div "№ 366357591 19:58[DATE] Сургуч бутылочный кусковой красный клиенту отписалась  …" at bounding box center [627, 293] width 963 height 78
click at [254, 264] on link "№ 366357591" at bounding box center [249, 268] width 60 height 9
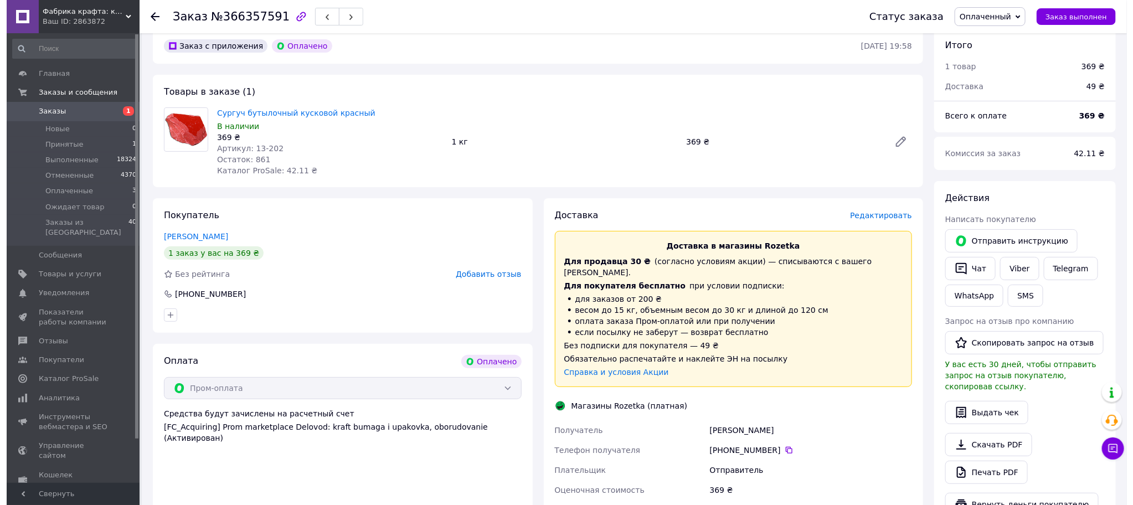
scroll to position [166, 0]
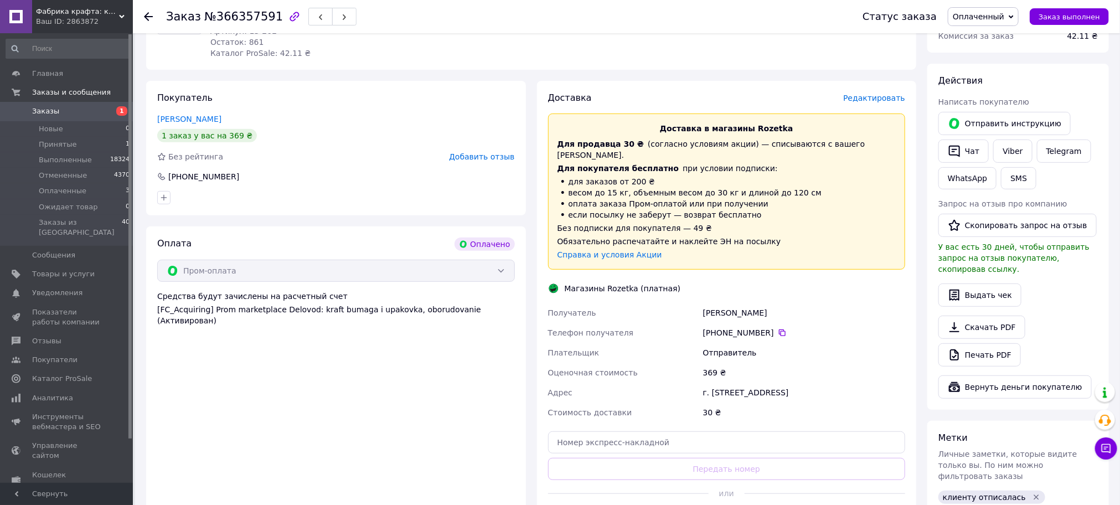
click at [878, 101] on span "Редактировать" at bounding box center [874, 98] width 62 height 9
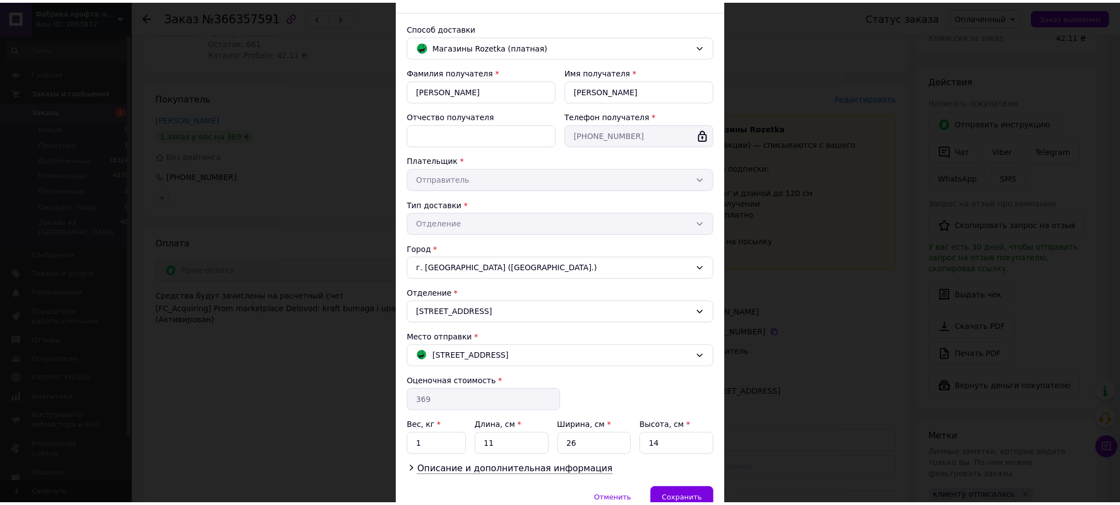
scroll to position [123, 0]
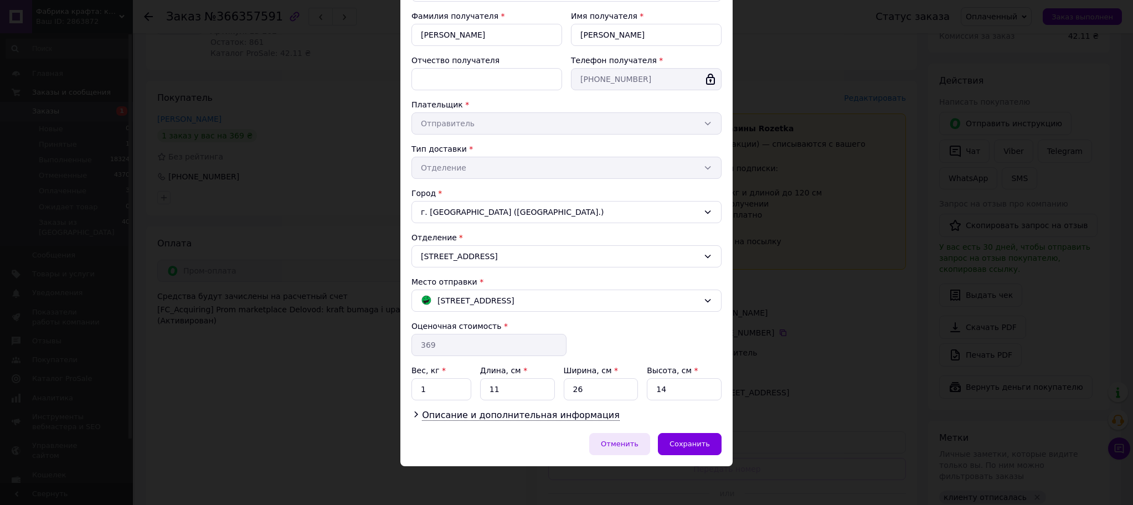
click at [627, 440] on span "Отменить" at bounding box center [620, 444] width 38 height 8
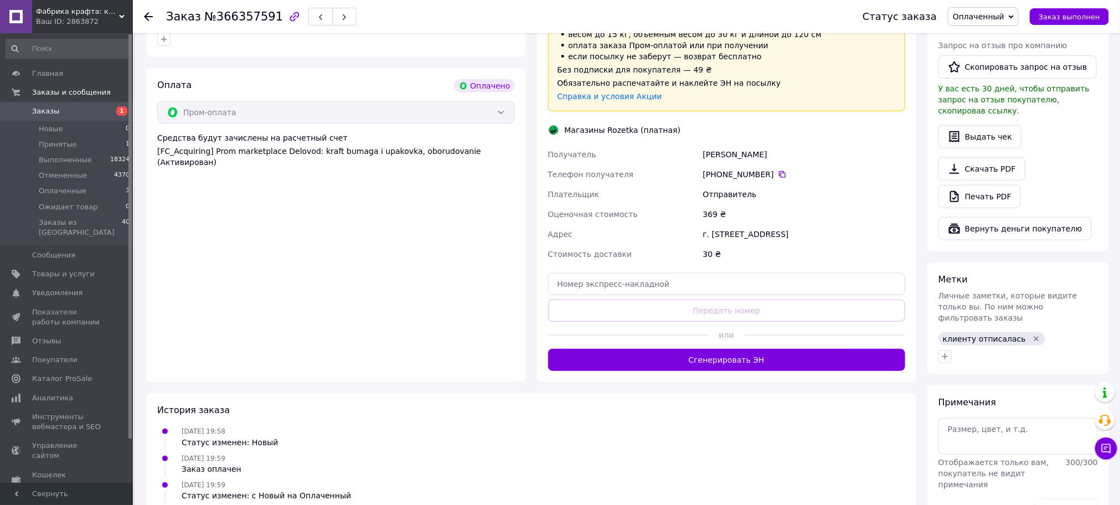
scroll to position [332, 0]
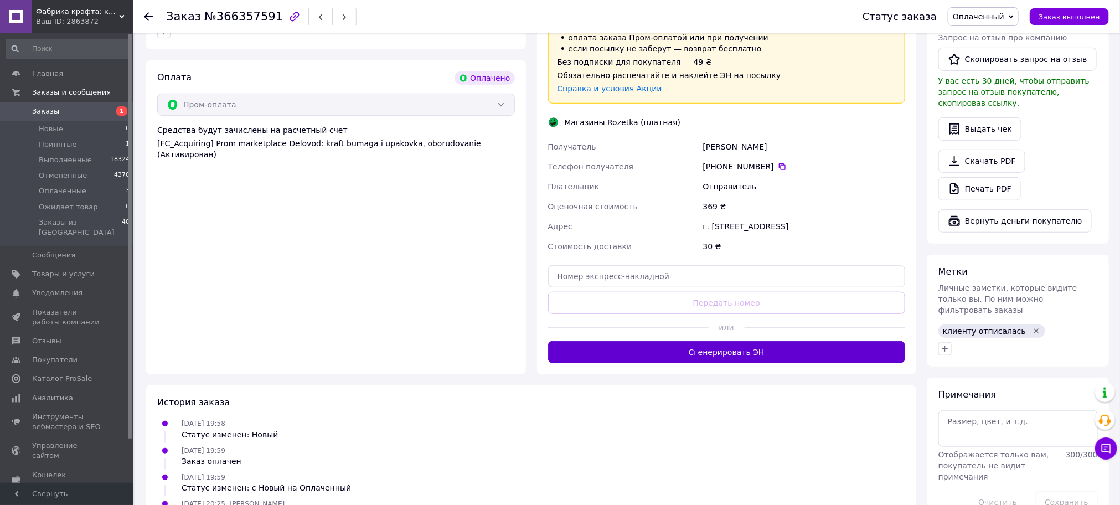
click at [715, 342] on button "Сгенерировать ЭН" at bounding box center [727, 352] width 358 height 22
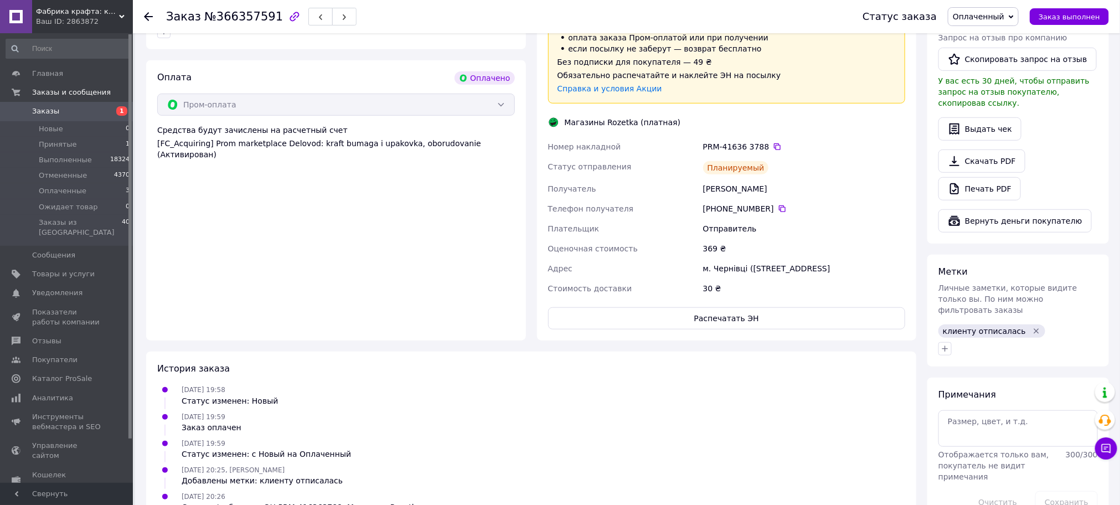
click at [50, 111] on span "Заказы" at bounding box center [45, 111] width 27 height 10
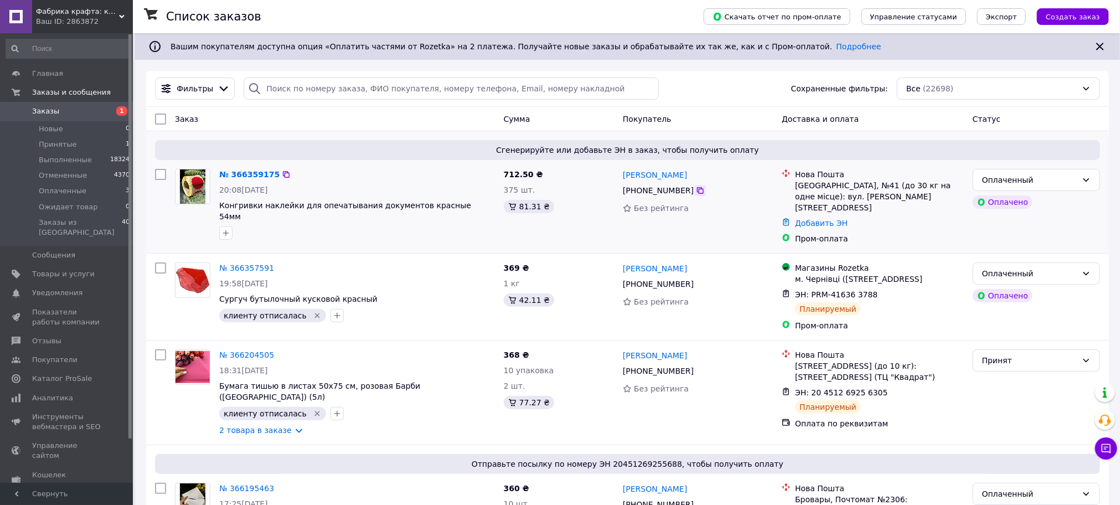
click at [696, 191] on icon at bounding box center [700, 190] width 9 height 9
click at [282, 176] on icon at bounding box center [286, 174] width 9 height 9
click at [154, 309] on div at bounding box center [161, 297] width 20 height 78
click at [220, 226] on button "button" at bounding box center [225, 232] width 13 height 13
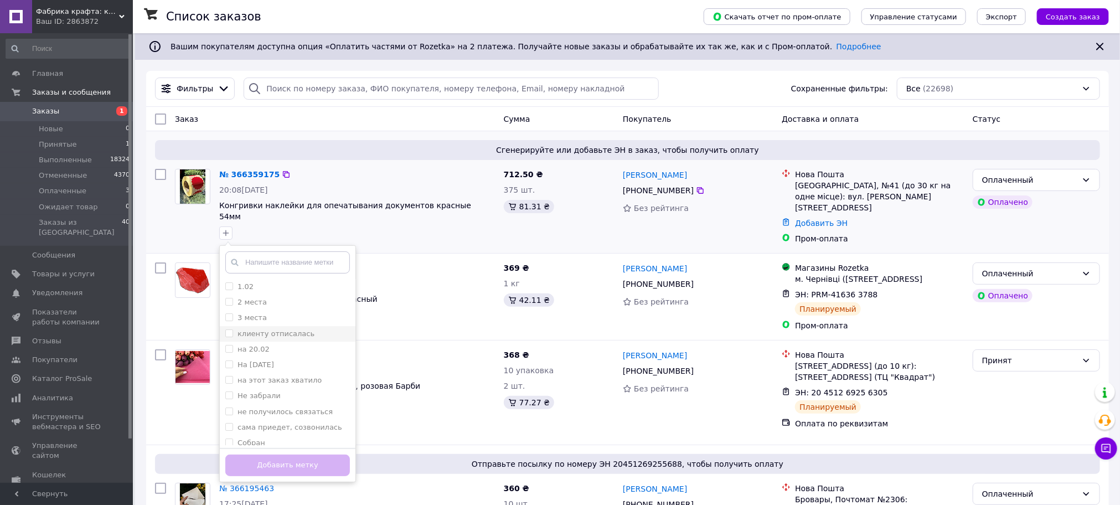
click at [284, 329] on label "клиенту отписалась" at bounding box center [276, 333] width 77 height 8
checkbox input "true"
click at [294, 455] on button "Добавить метку" at bounding box center [287, 466] width 125 height 22
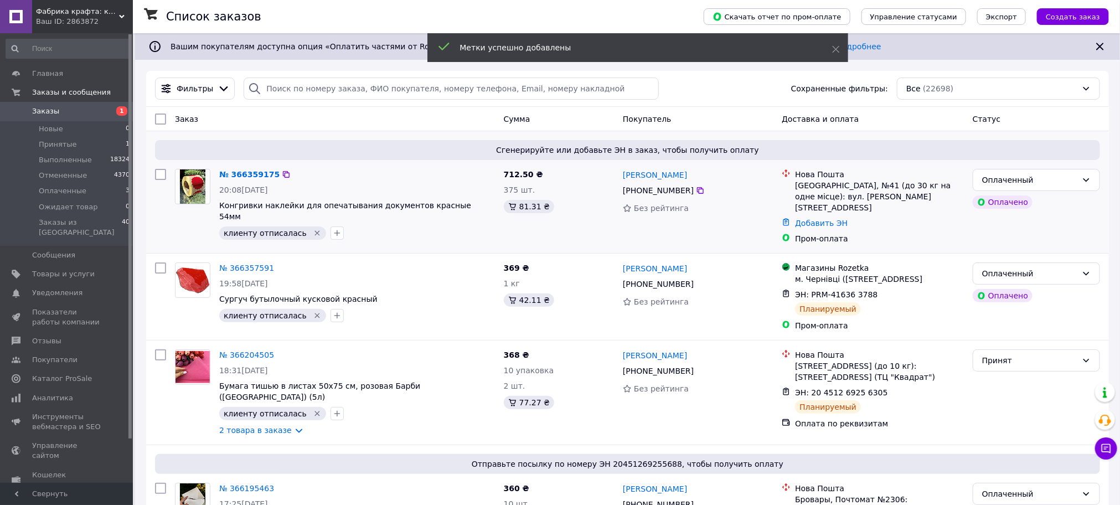
click at [239, 175] on link "№ 366359175" at bounding box center [249, 174] width 60 height 9
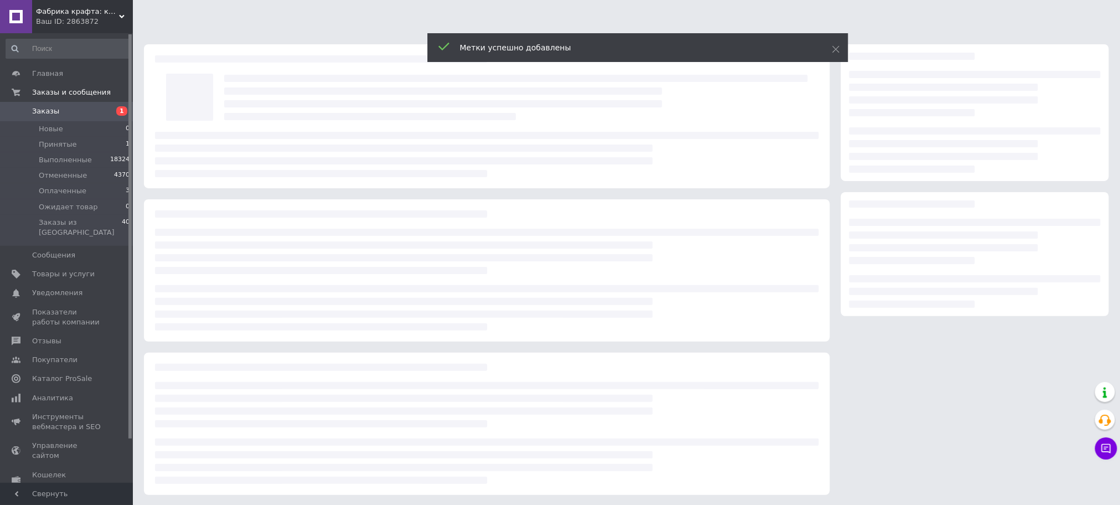
click at [240, 175] on div at bounding box center [487, 154] width 664 height 45
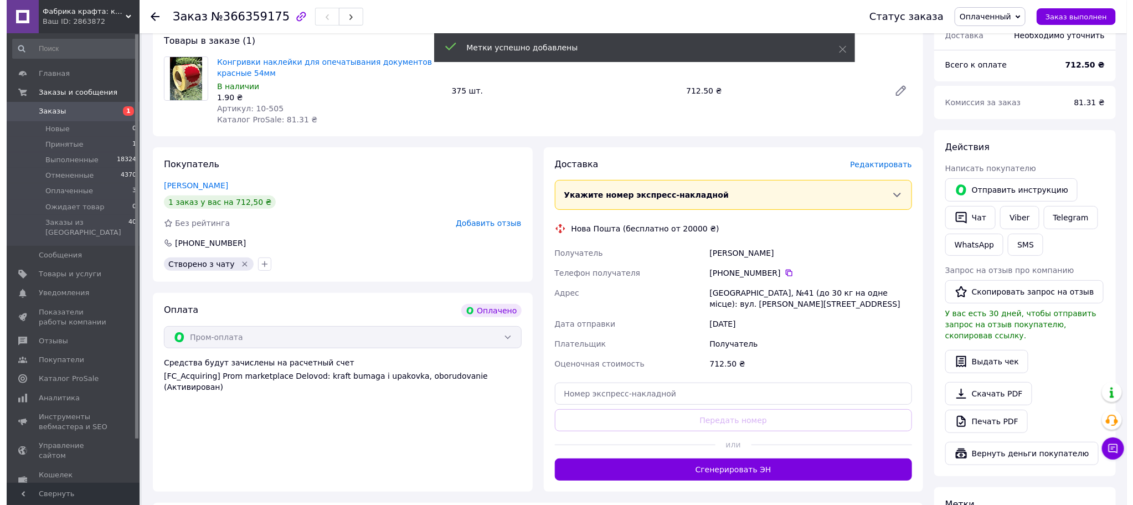
scroll to position [133, 0]
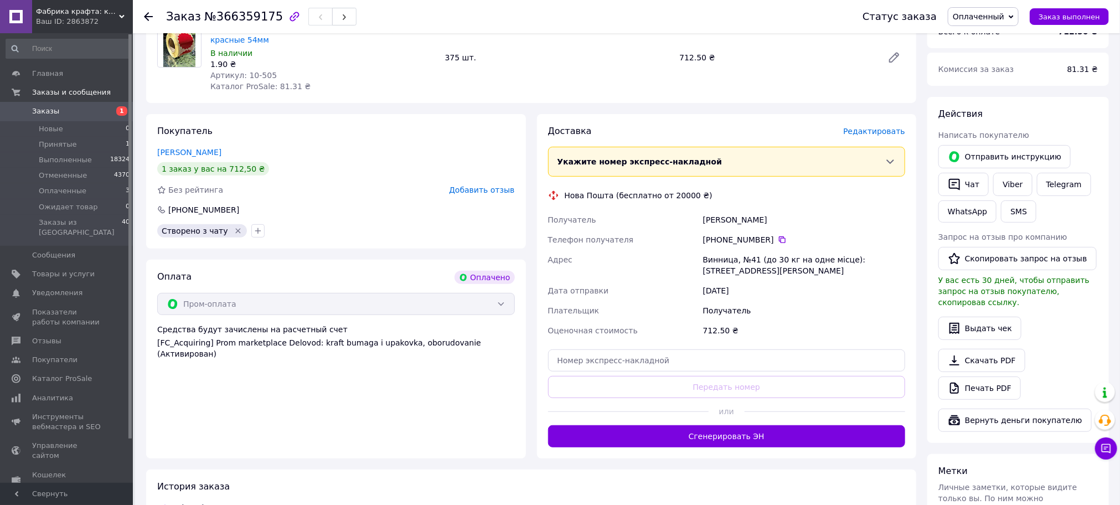
click at [873, 132] on span "Редактировать" at bounding box center [874, 131] width 62 height 9
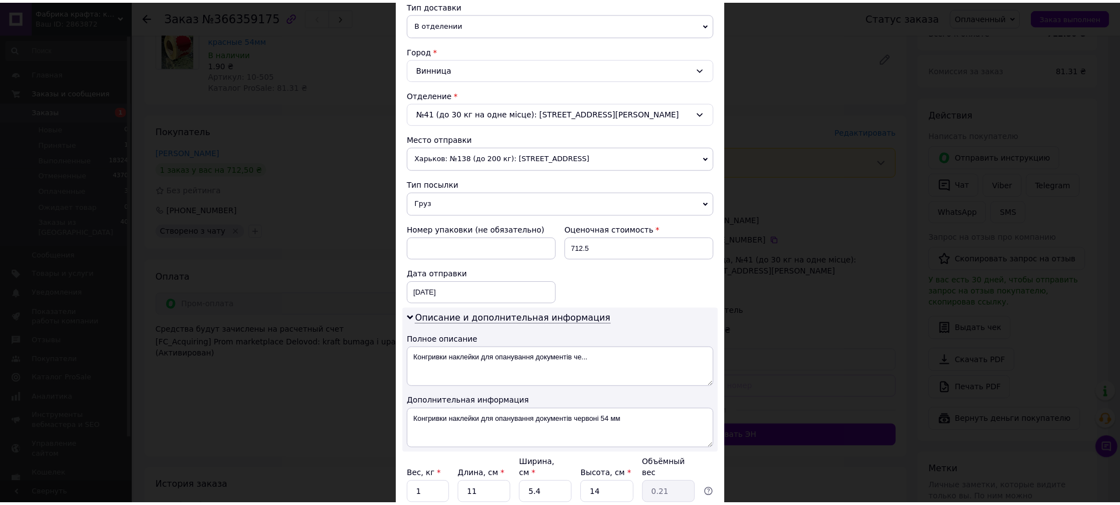
scroll to position [332, 0]
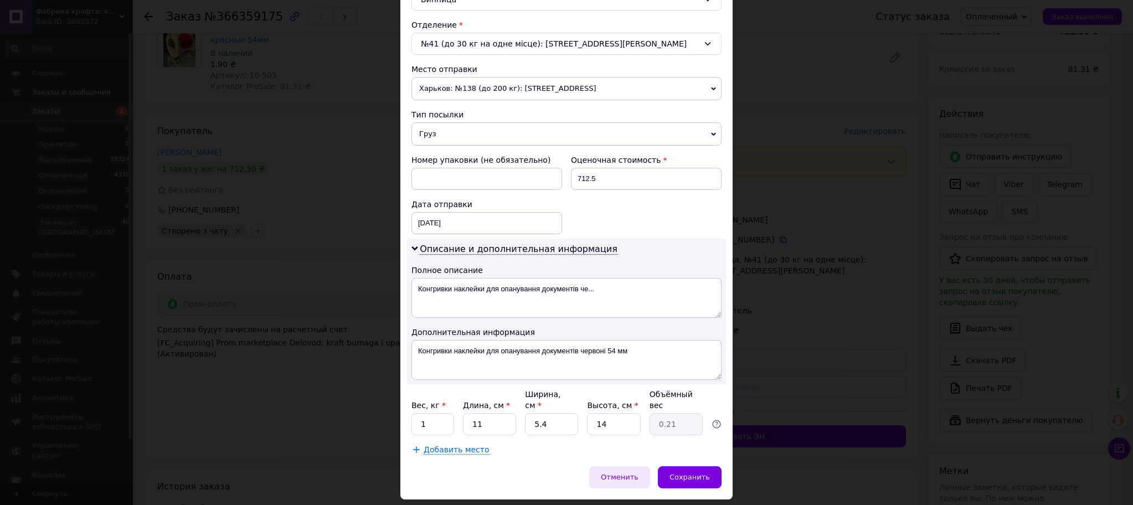
click at [630, 474] on span "Отменить" at bounding box center [620, 477] width 38 height 8
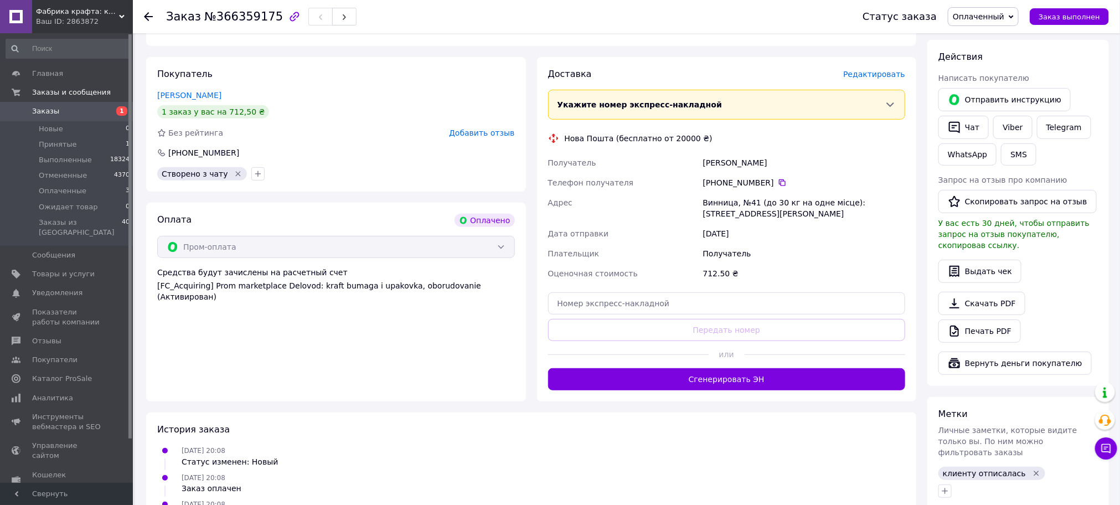
scroll to position [299, 0]
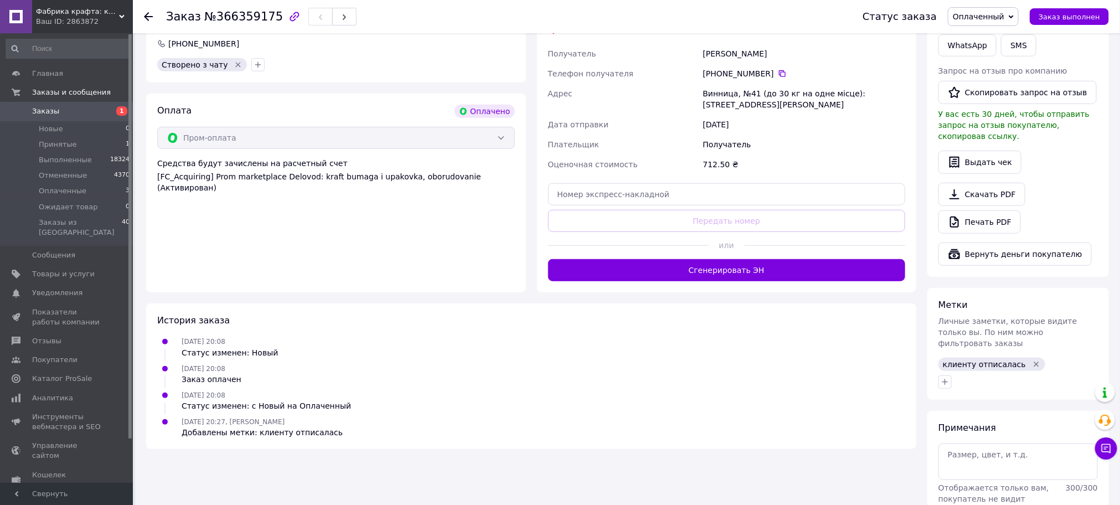
click at [723, 285] on div "Доставка Редактировать Укажите номер экспресс-накладной Обязательно введите ном…" at bounding box center [727, 120] width 380 height 344
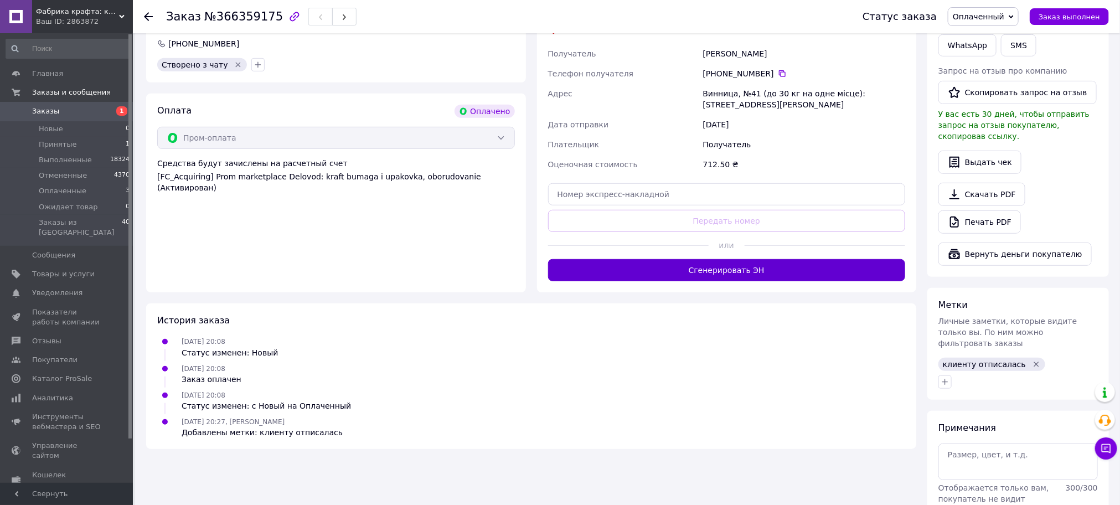
click at [717, 270] on button "Сгенерировать ЭН" at bounding box center [727, 270] width 358 height 22
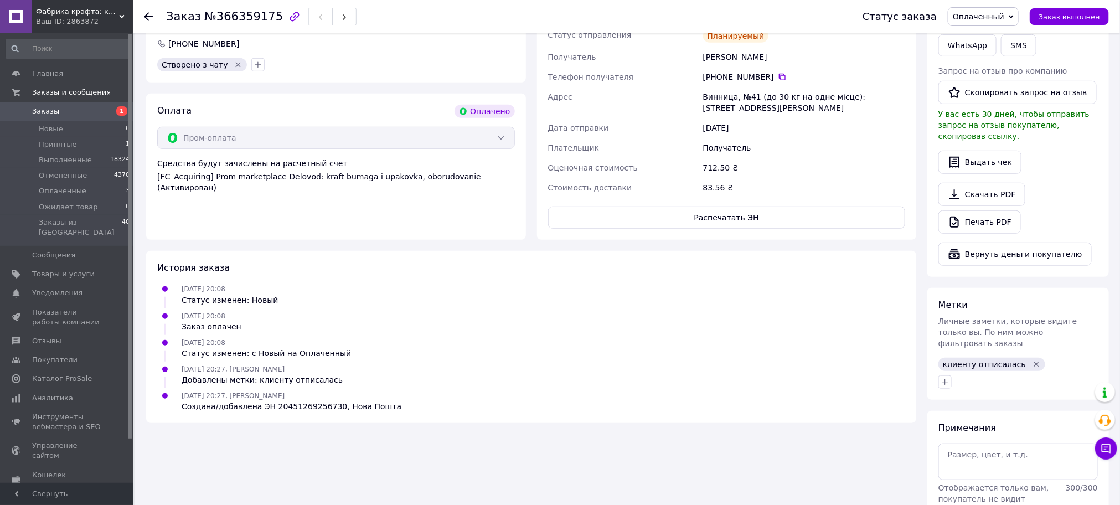
click at [50, 107] on span "Заказы" at bounding box center [45, 111] width 27 height 10
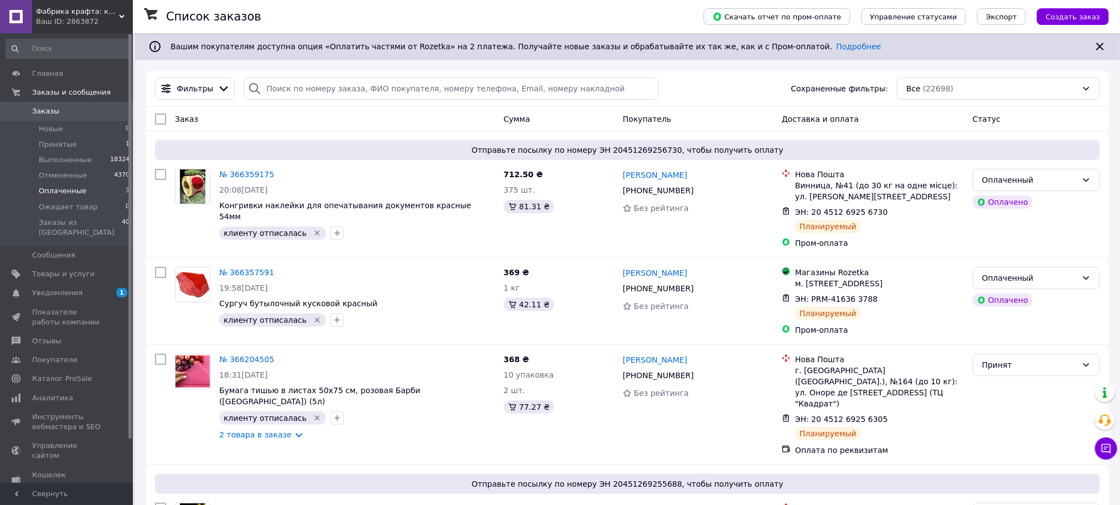
click at [70, 191] on span "Оплаченные" at bounding box center [63, 191] width 48 height 10
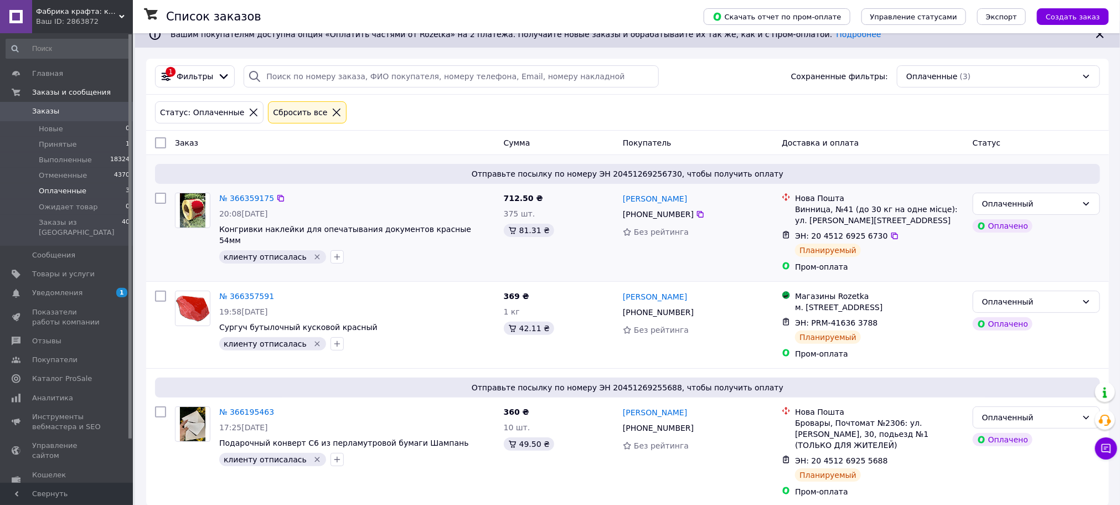
scroll to position [16, 0]
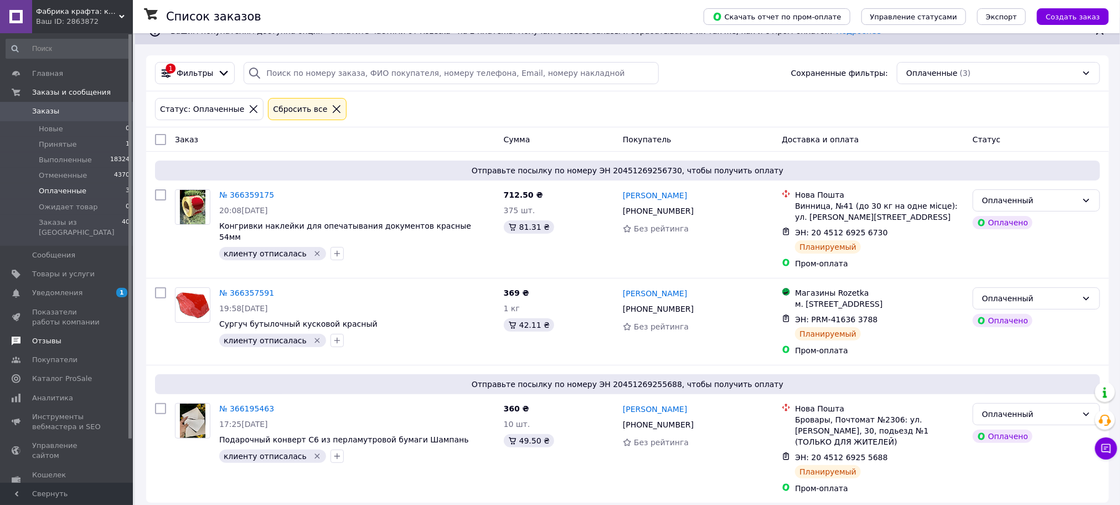
click at [47, 336] on span "Отзывы" at bounding box center [46, 341] width 29 height 10
